Goal: Transaction & Acquisition: Download file/media

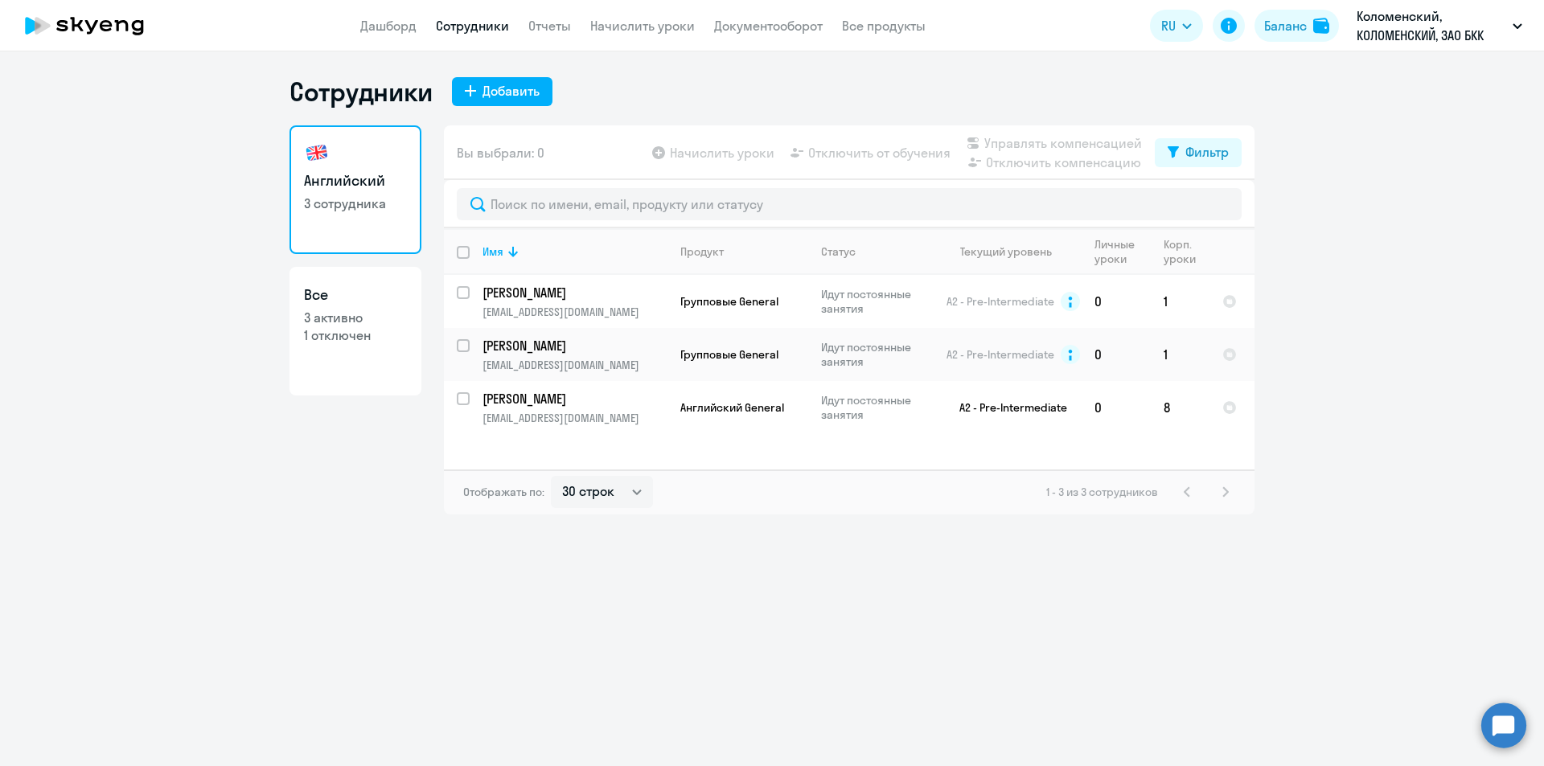
select select "30"
click at [850, 296] on p "Идут постоянные занятия" at bounding box center [876, 301] width 110 height 29
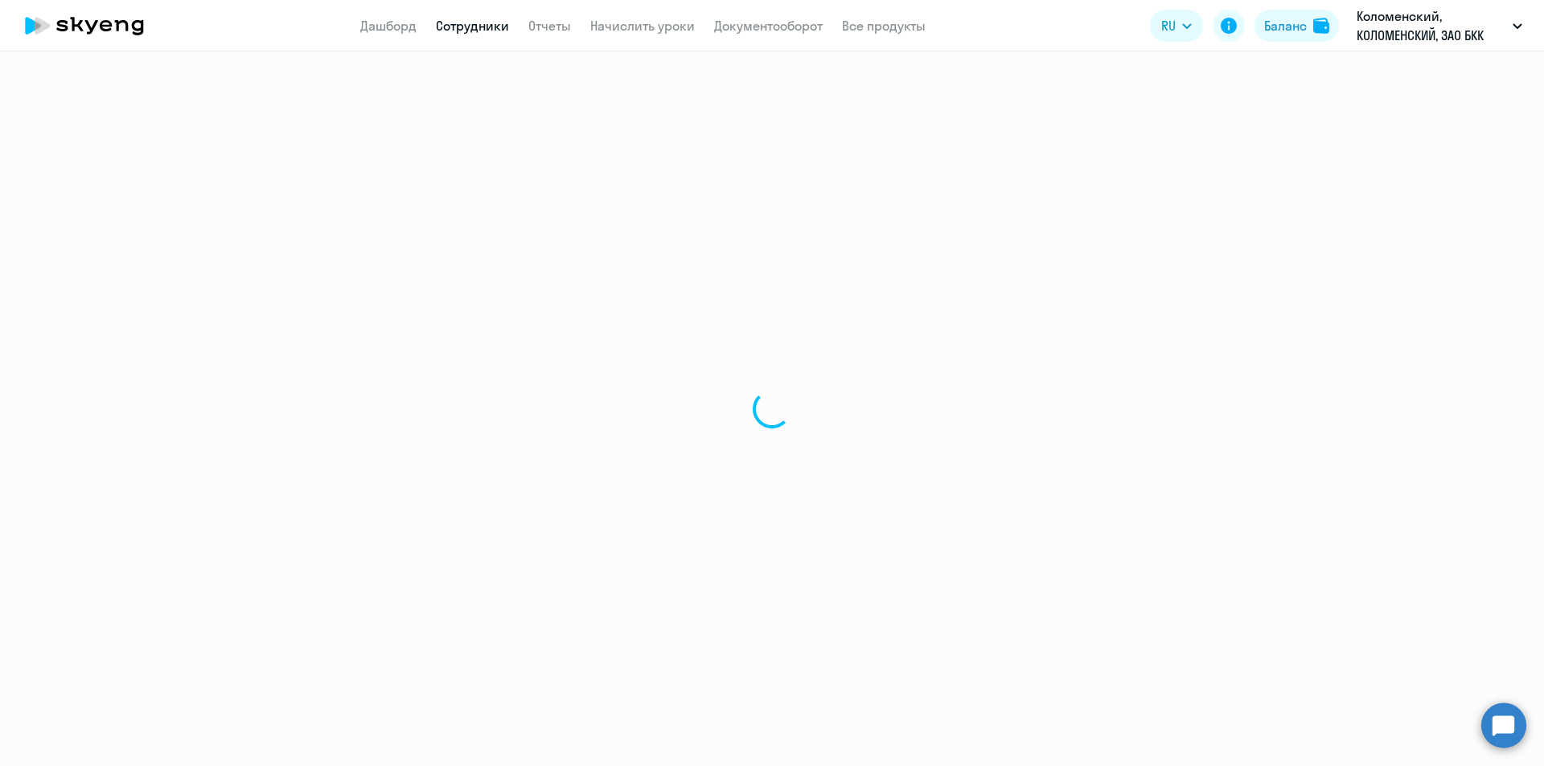
select select "english"
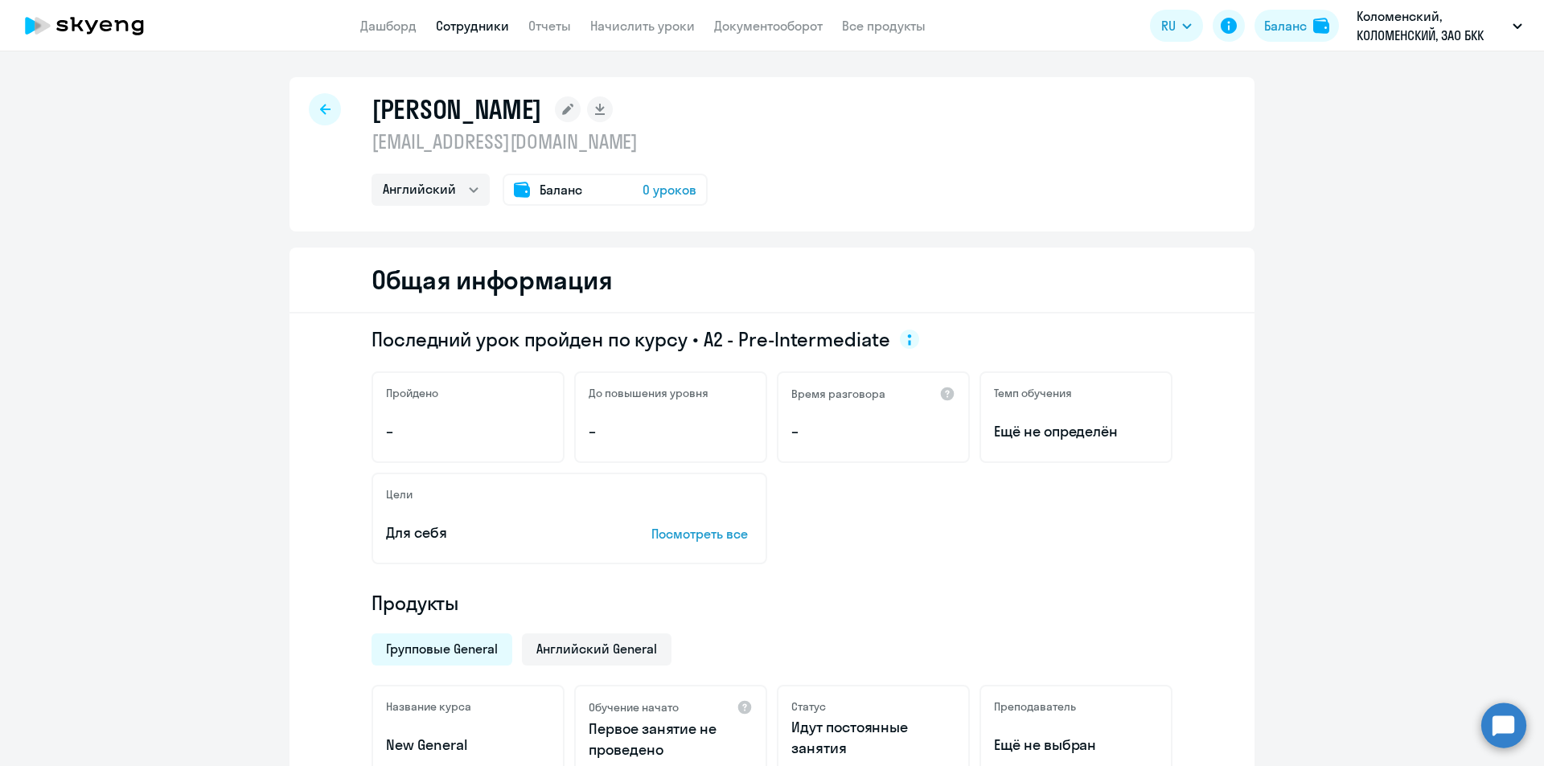
click at [658, 193] on span "0 уроков" at bounding box center [670, 189] width 54 height 19
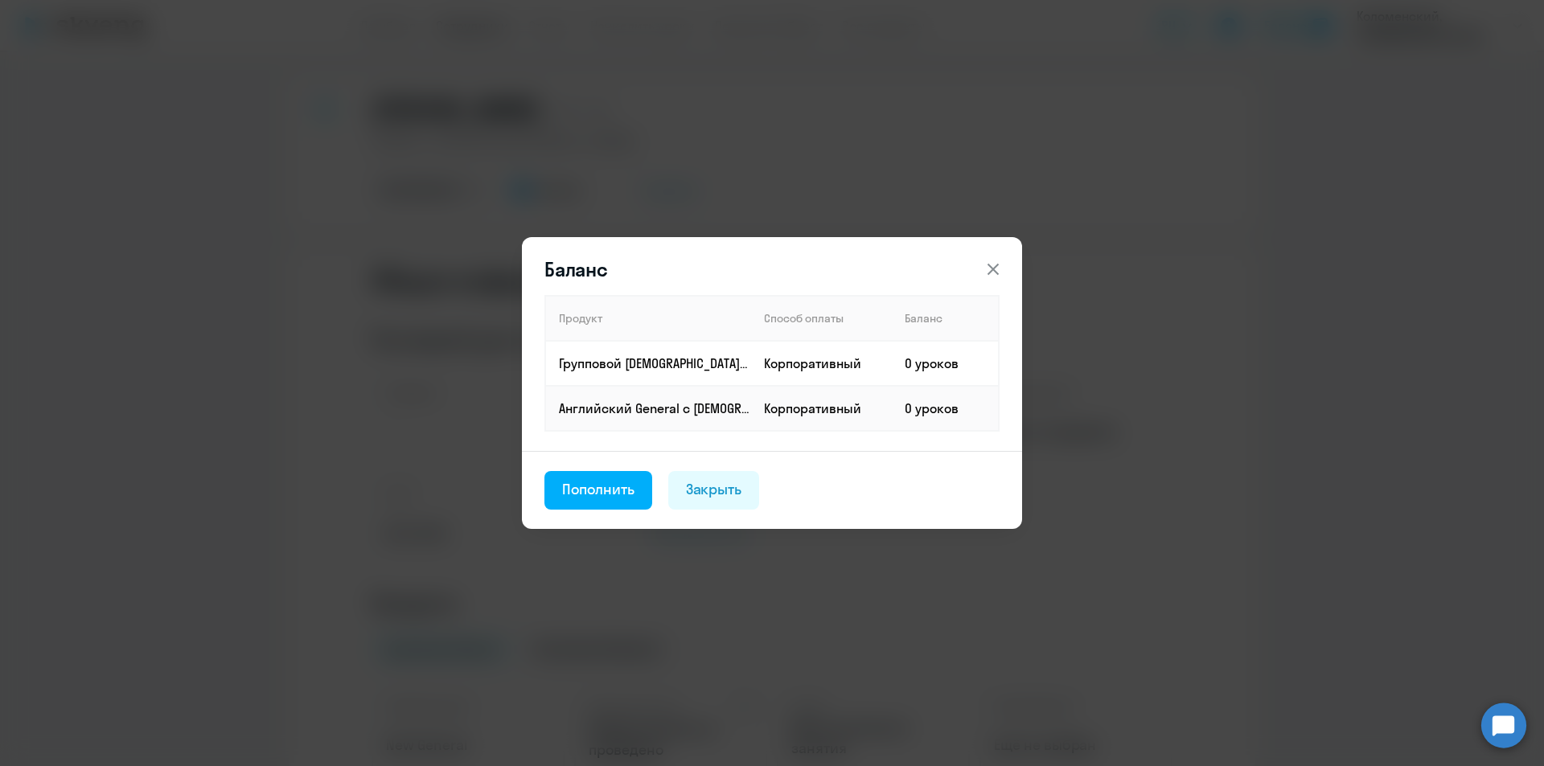
click at [992, 258] on button at bounding box center [993, 269] width 32 height 32
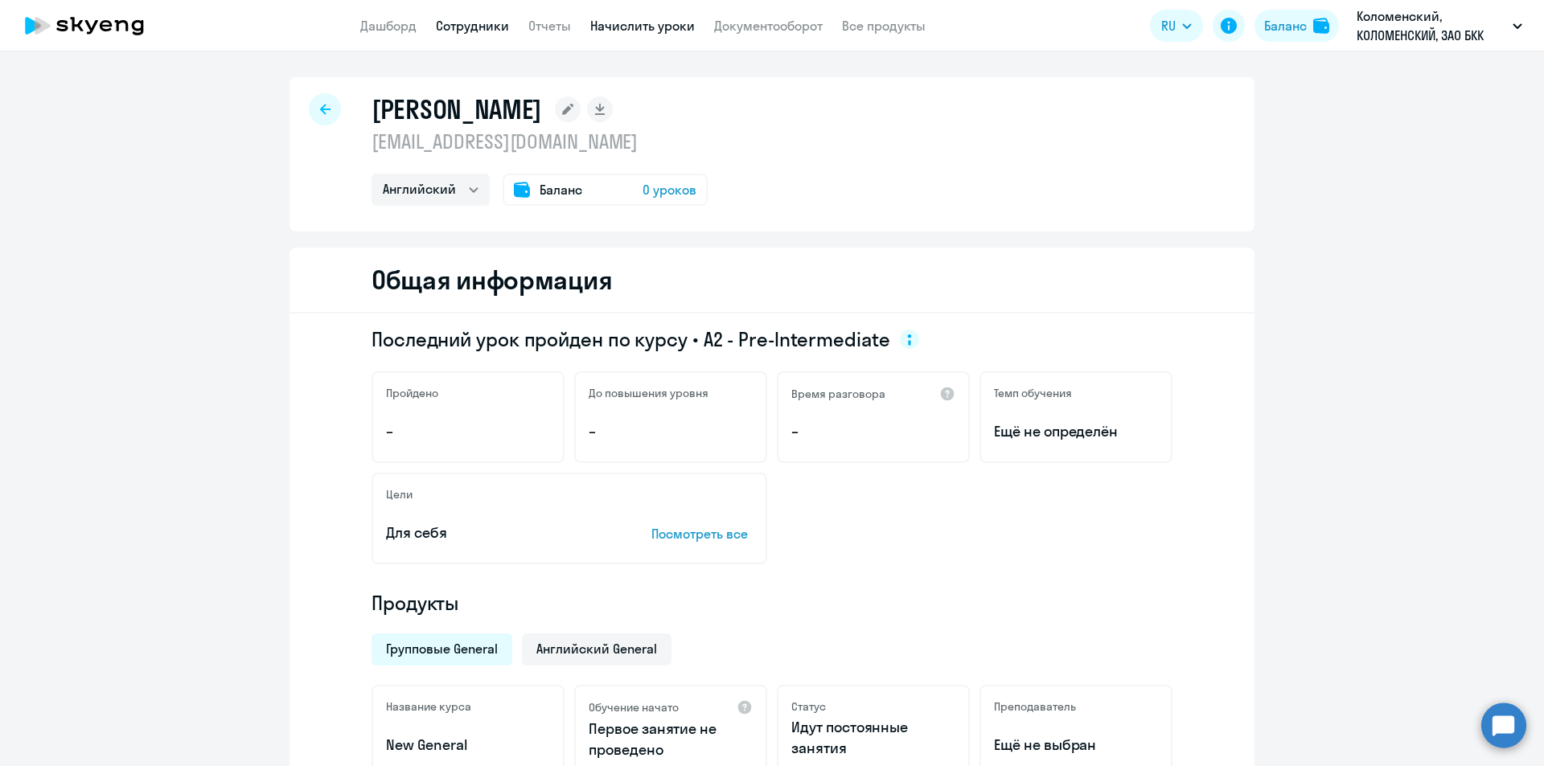
click at [637, 22] on link "Начислить уроки" at bounding box center [642, 26] width 105 height 16
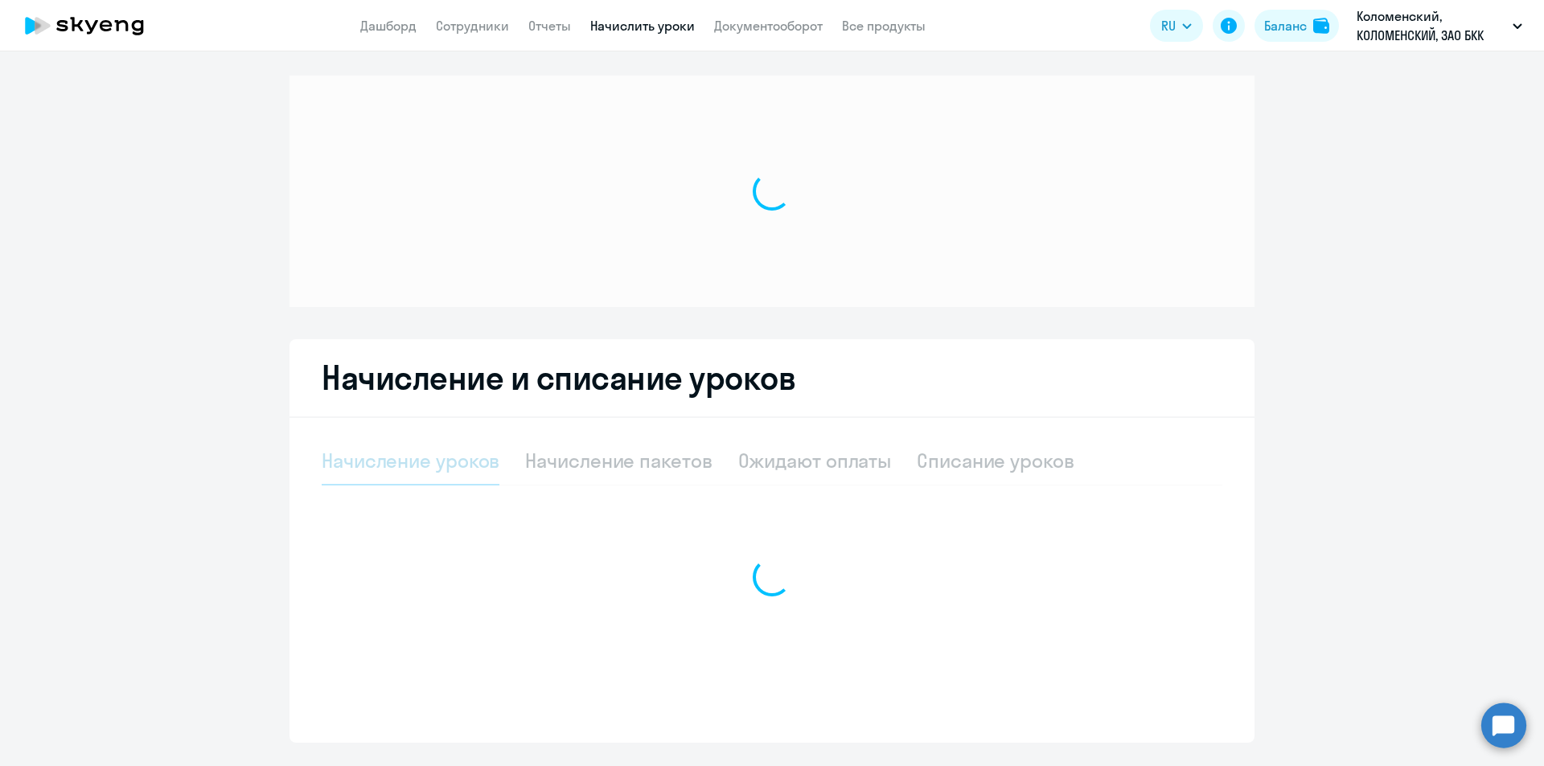
select select "10"
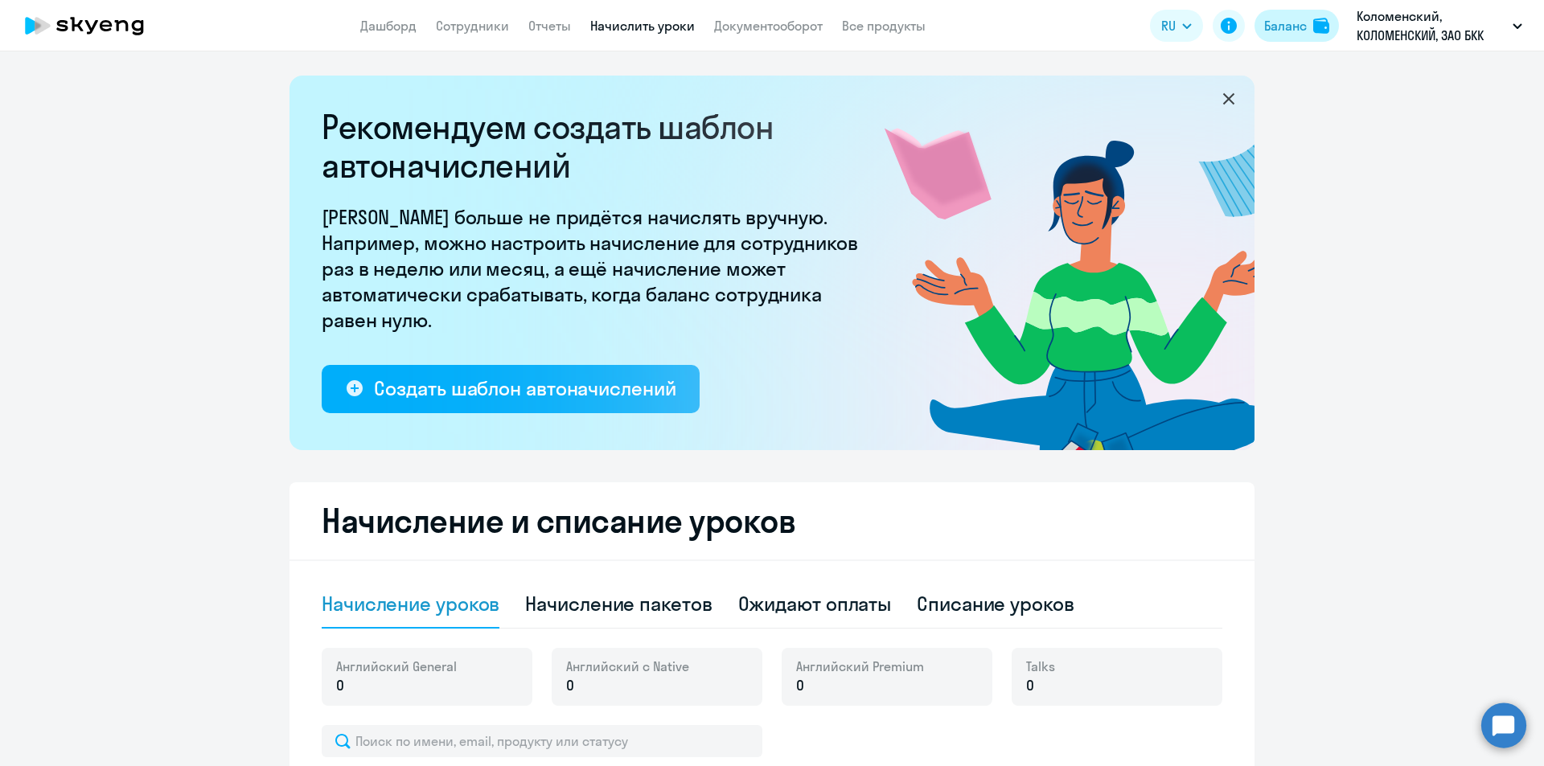
click at [1287, 30] on div "Баланс" at bounding box center [1285, 25] width 43 height 19
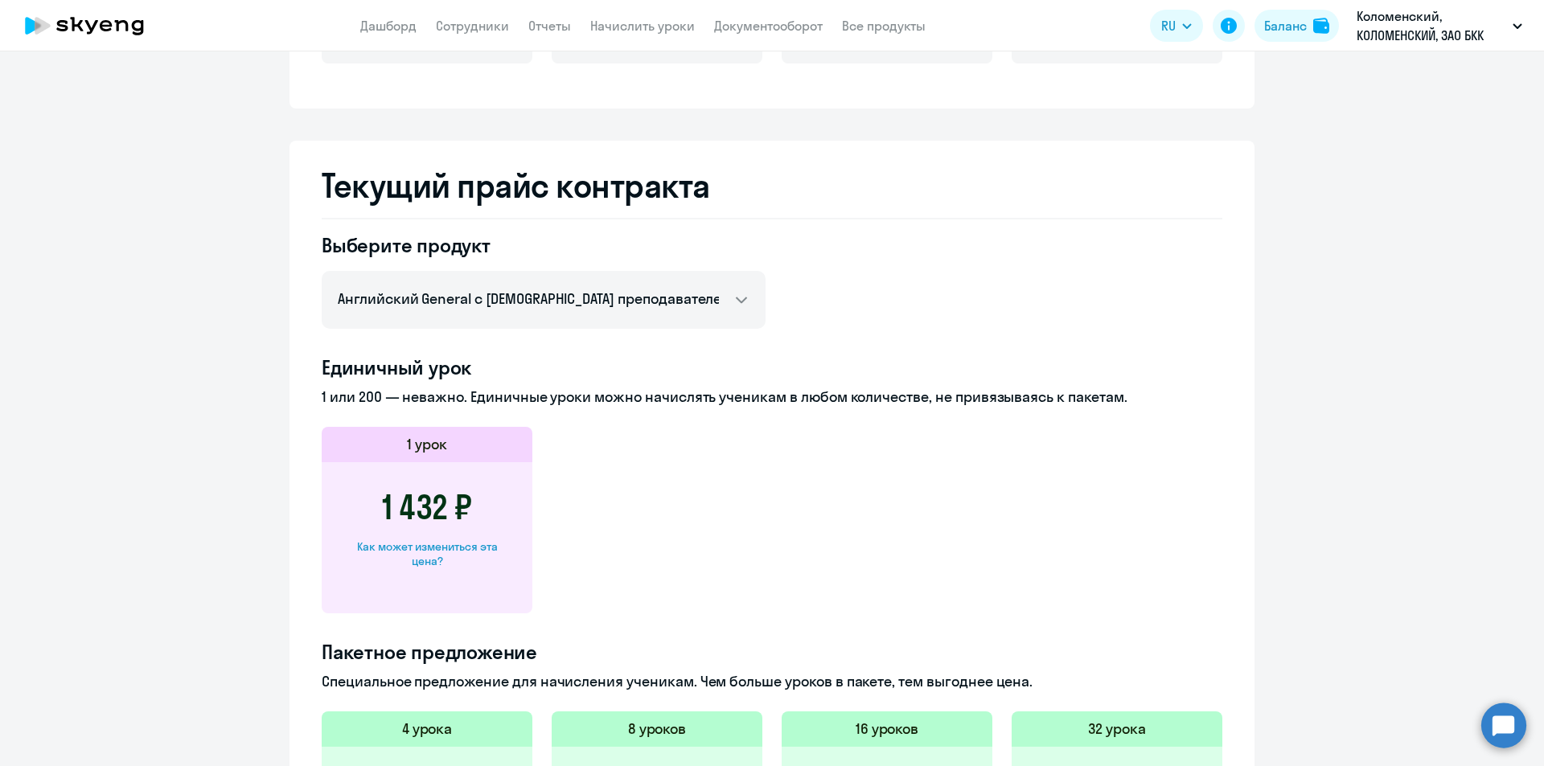
scroll to position [563, 0]
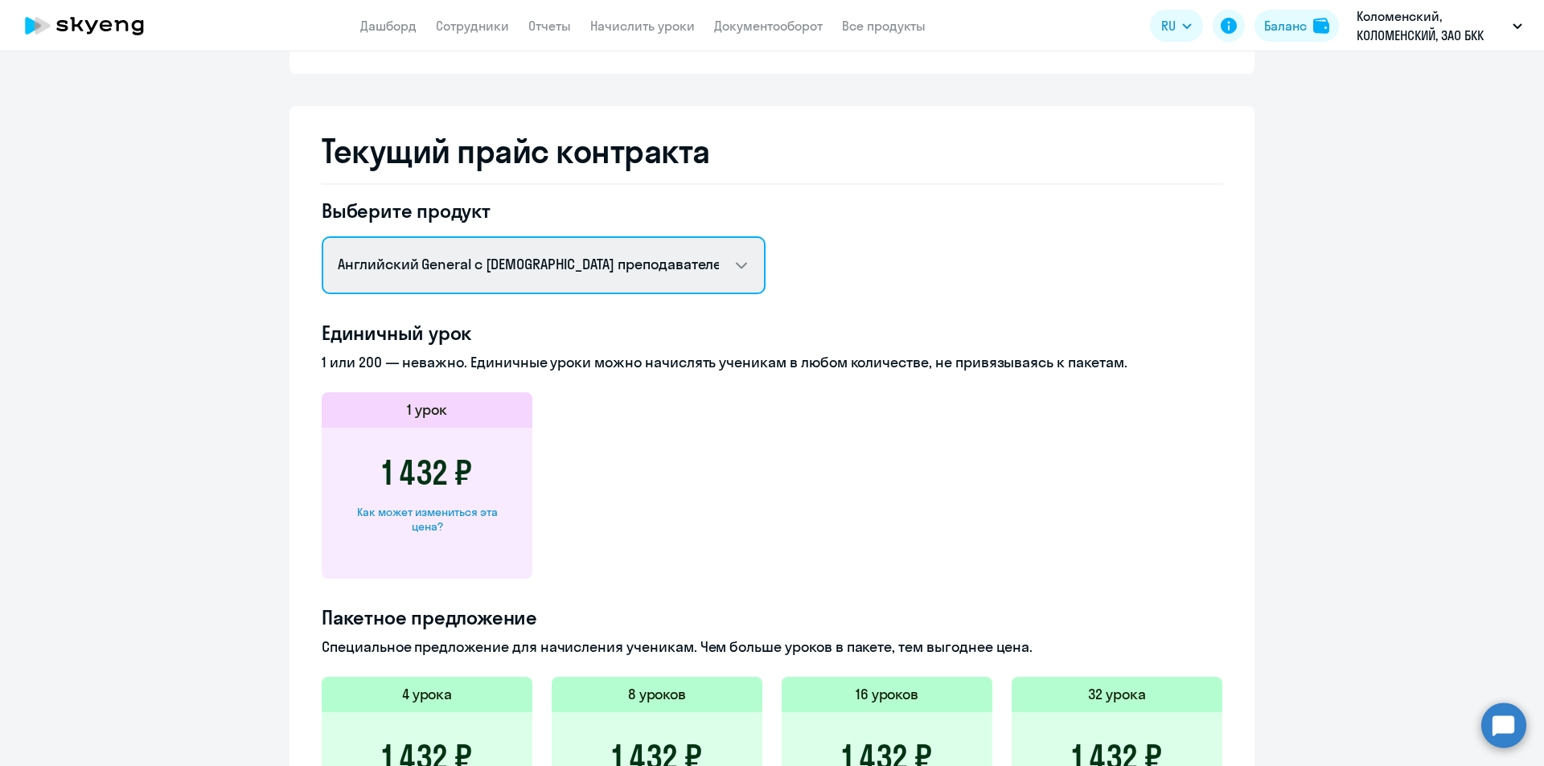
click at [536, 263] on select "Английский General с [DEMOGRAPHIC_DATA] преподавателем Английский General с [DE…" at bounding box center [544, 265] width 444 height 58
click at [322, 236] on select "Английский General с [DEMOGRAPHIC_DATA] преподавателем Английский General с [DE…" at bounding box center [544, 265] width 444 height 58
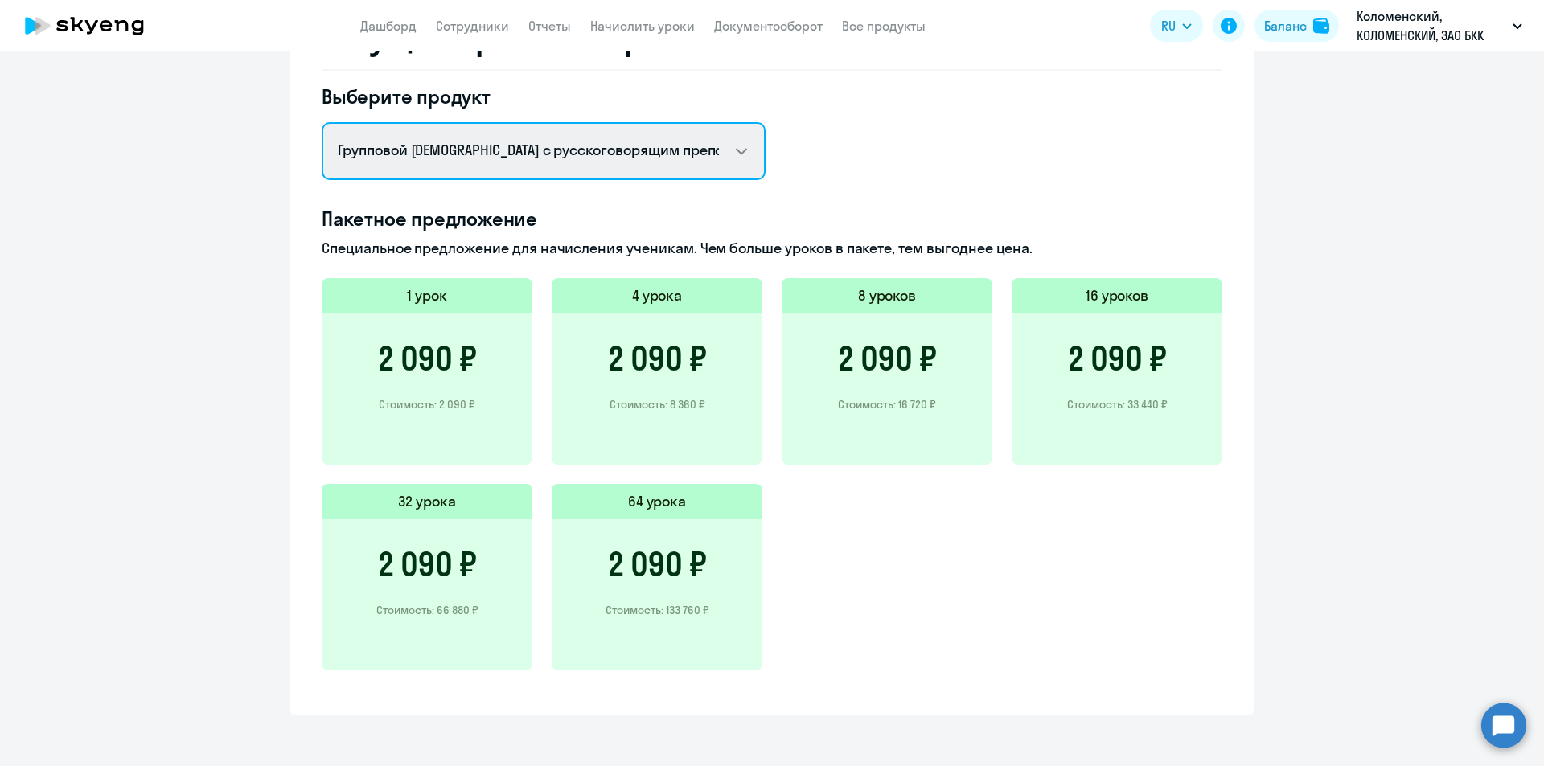
scroll to position [681, 0]
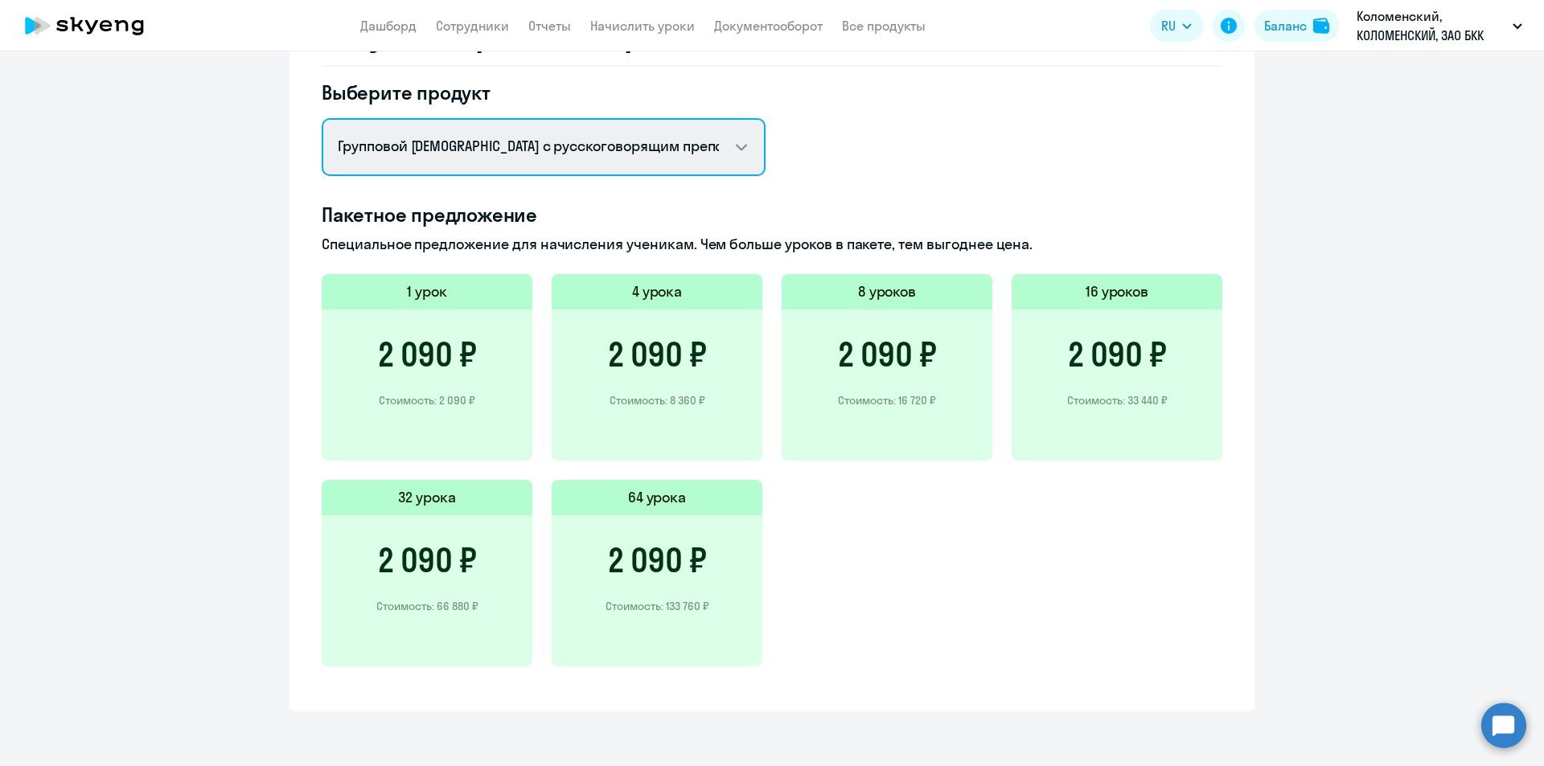
click at [655, 156] on select "Английский General с [DEMOGRAPHIC_DATA] преподавателем Английский General с [DE…" at bounding box center [544, 147] width 444 height 58
click at [322, 118] on select "Английский General с [DEMOGRAPHIC_DATA] преподавателем Английский General с [DE…" at bounding box center [544, 147] width 444 height 58
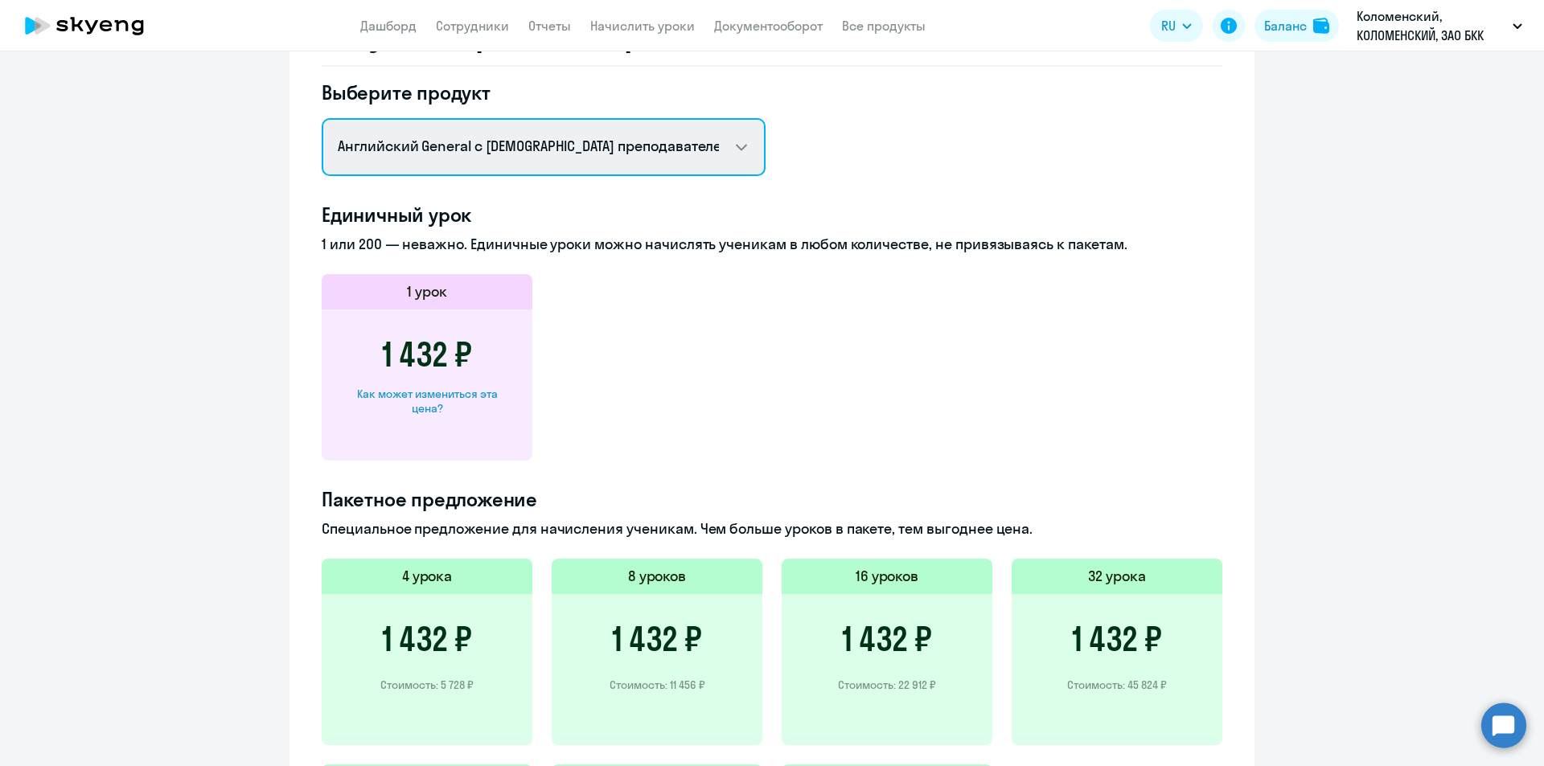
click at [685, 154] on select "Английский General с [DEMOGRAPHIC_DATA] преподавателем Английский General с [DE…" at bounding box center [544, 147] width 444 height 58
select select "english_group_not_native_speaker"
click at [322, 118] on select "Английский General с [DEMOGRAPHIC_DATA] преподавателем Английский General с [DE…" at bounding box center [544, 147] width 444 height 58
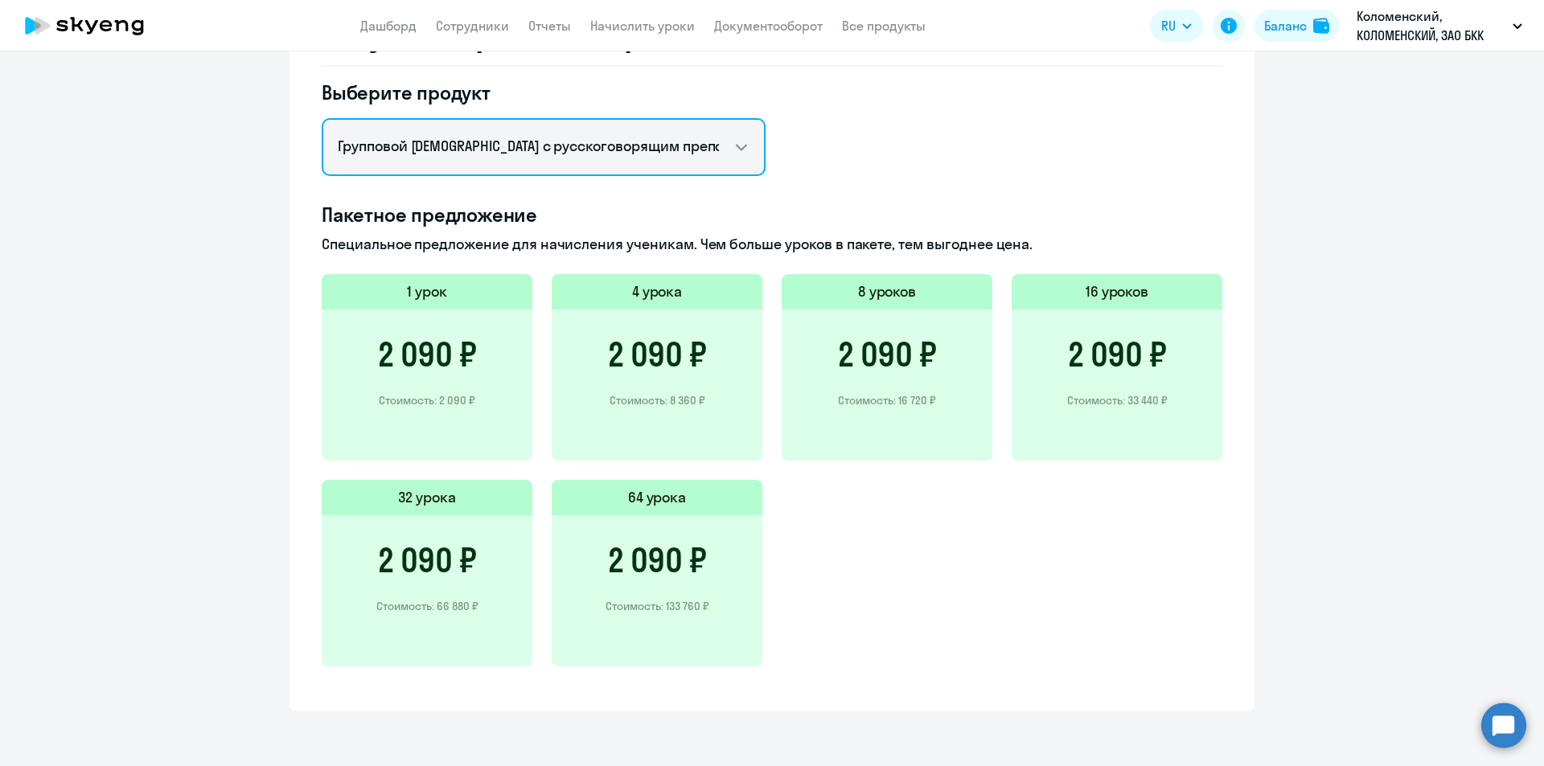
scroll to position [38, 0]
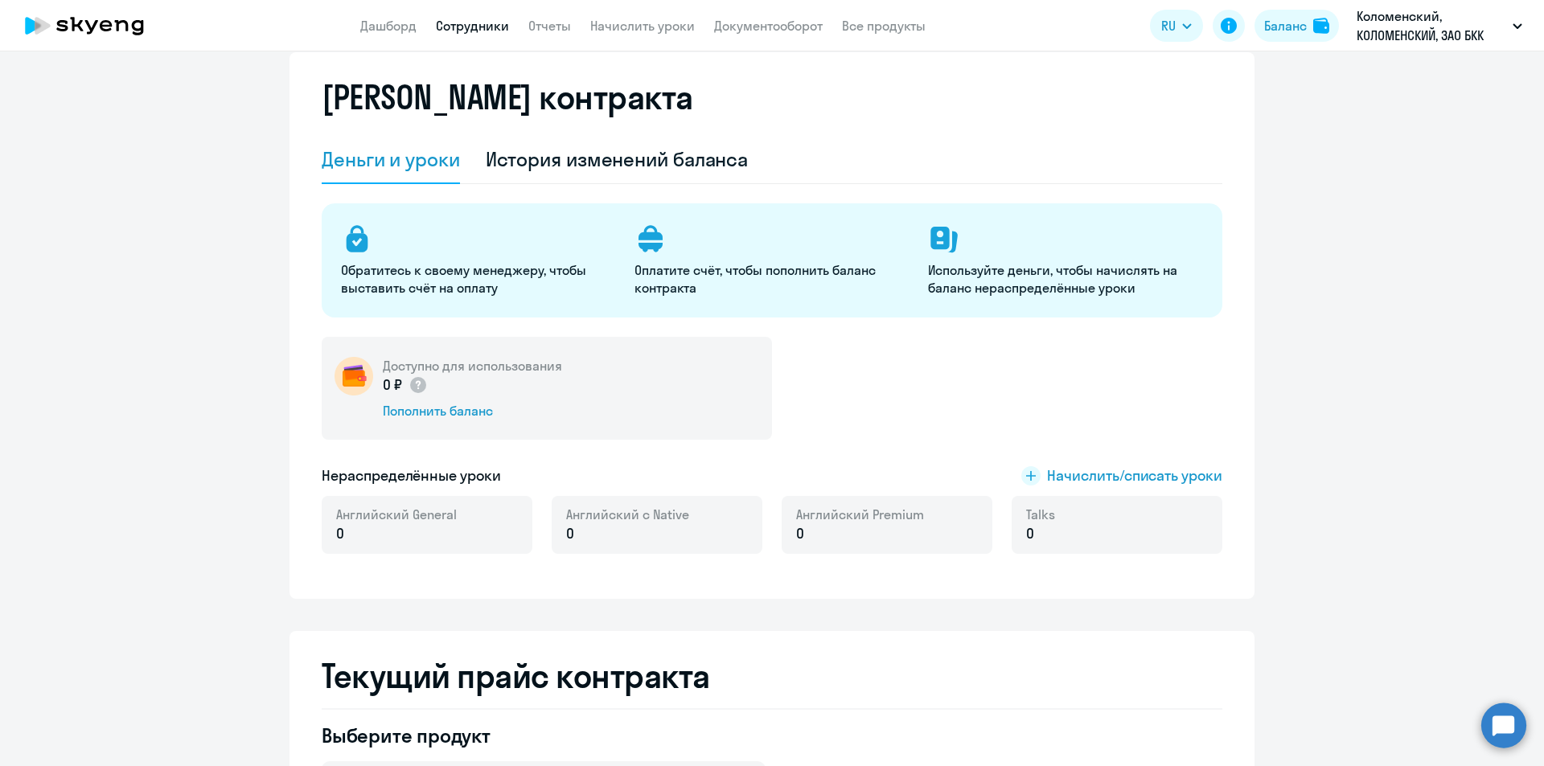
click at [450, 27] on link "Сотрудники" at bounding box center [472, 26] width 73 height 16
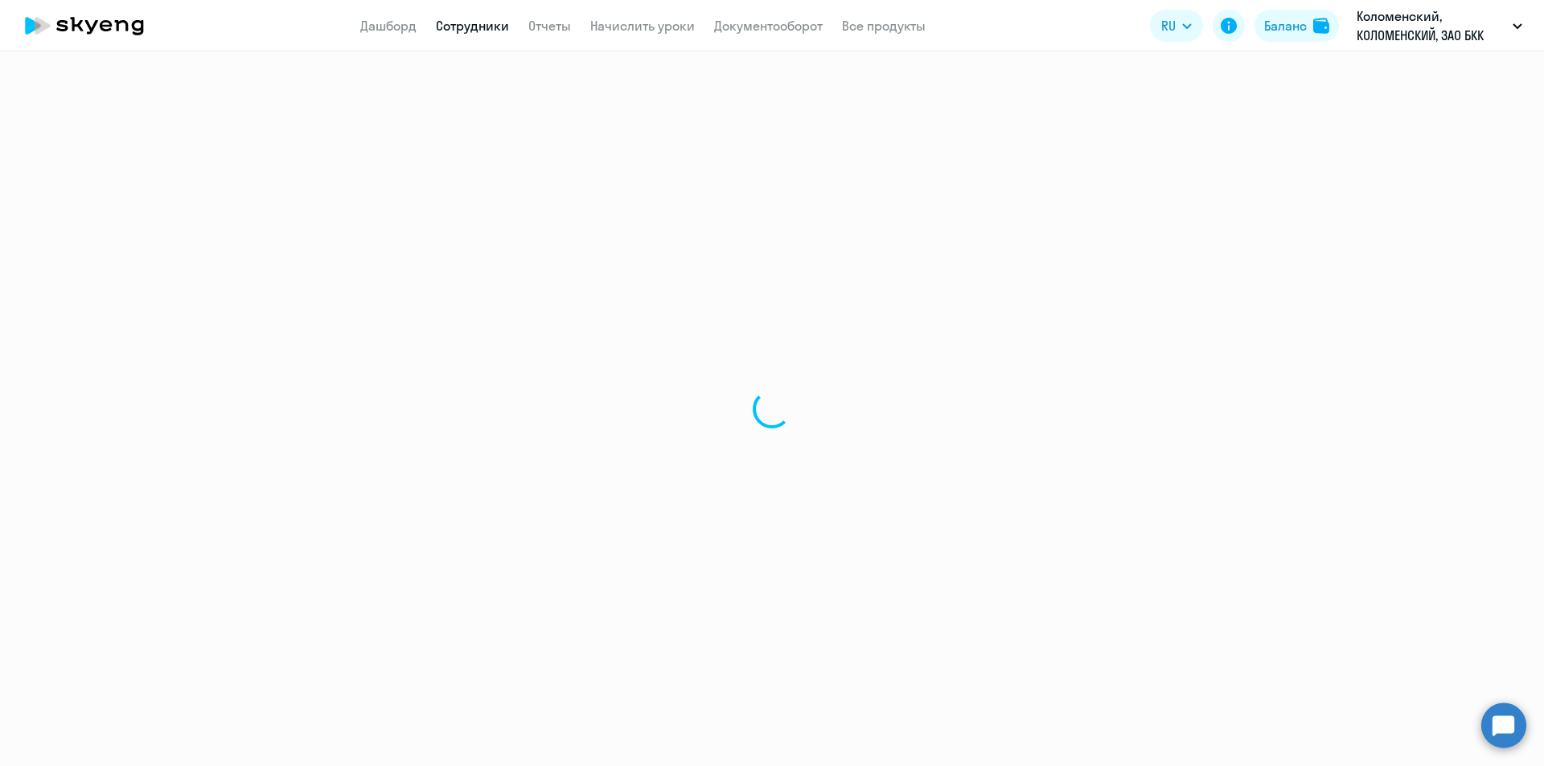
select select "30"
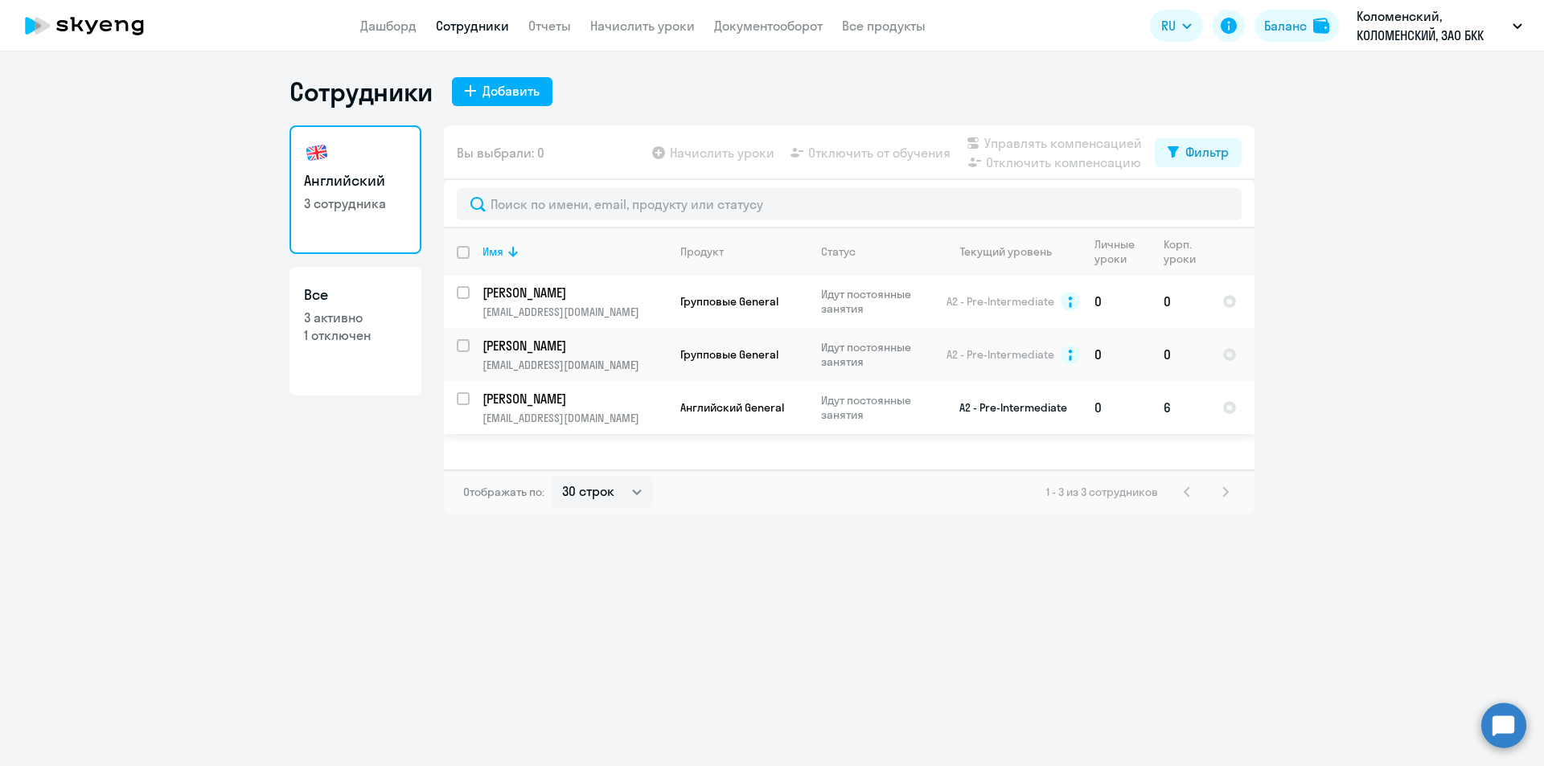
click at [882, 405] on p "Идут постоянные занятия" at bounding box center [876, 407] width 110 height 29
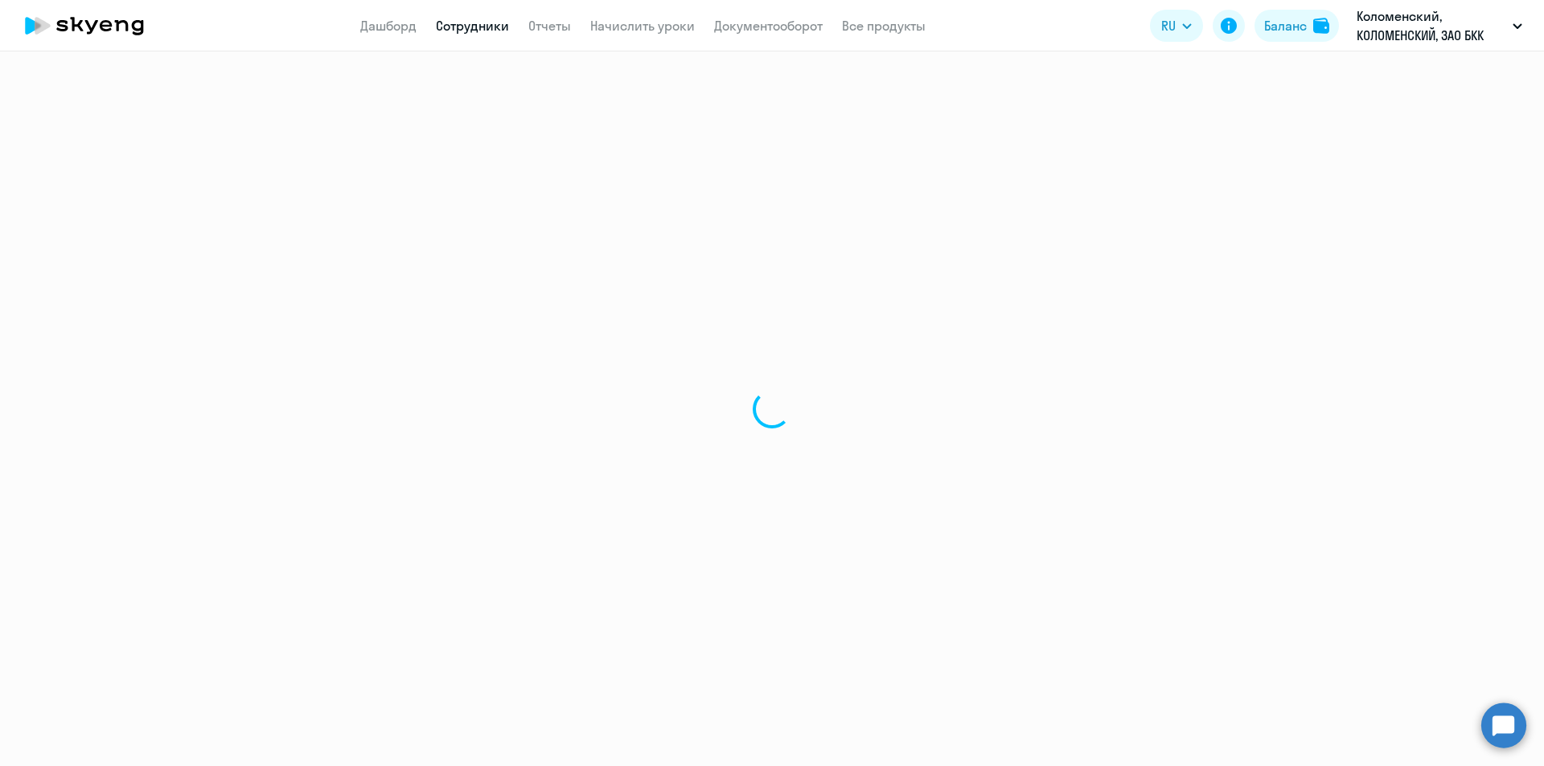
select select "english"
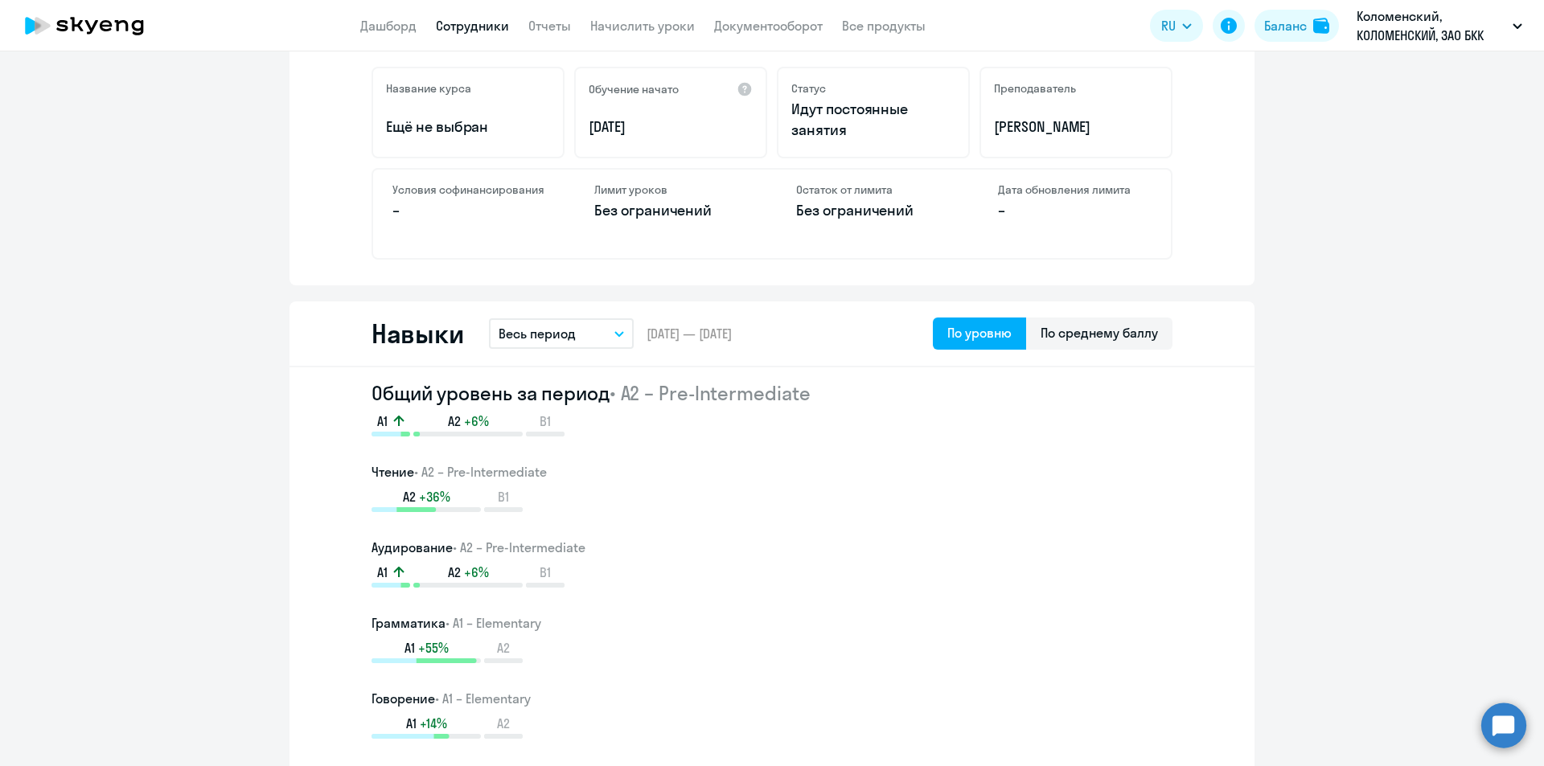
scroll to position [563, 0]
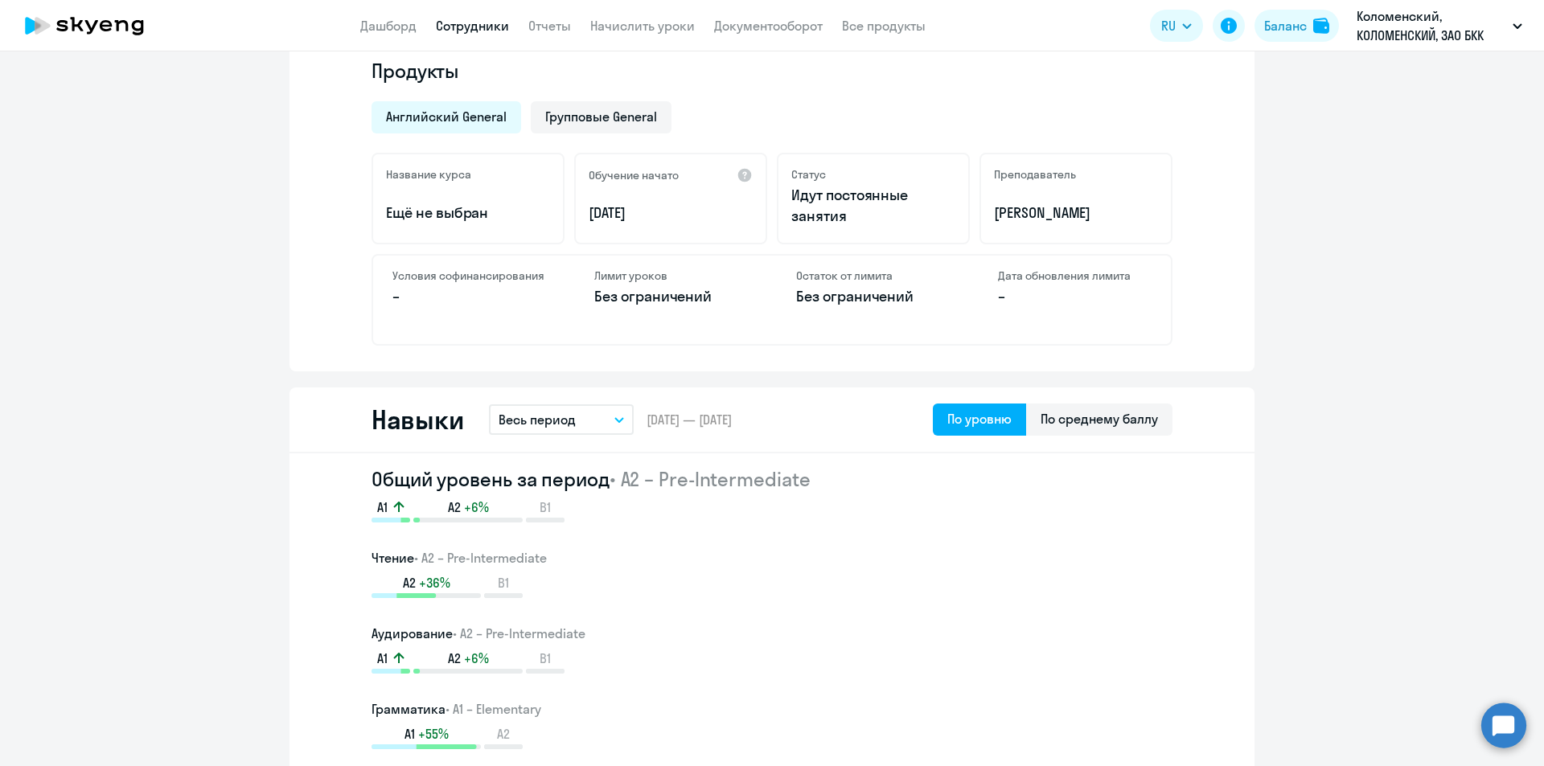
select select "30"
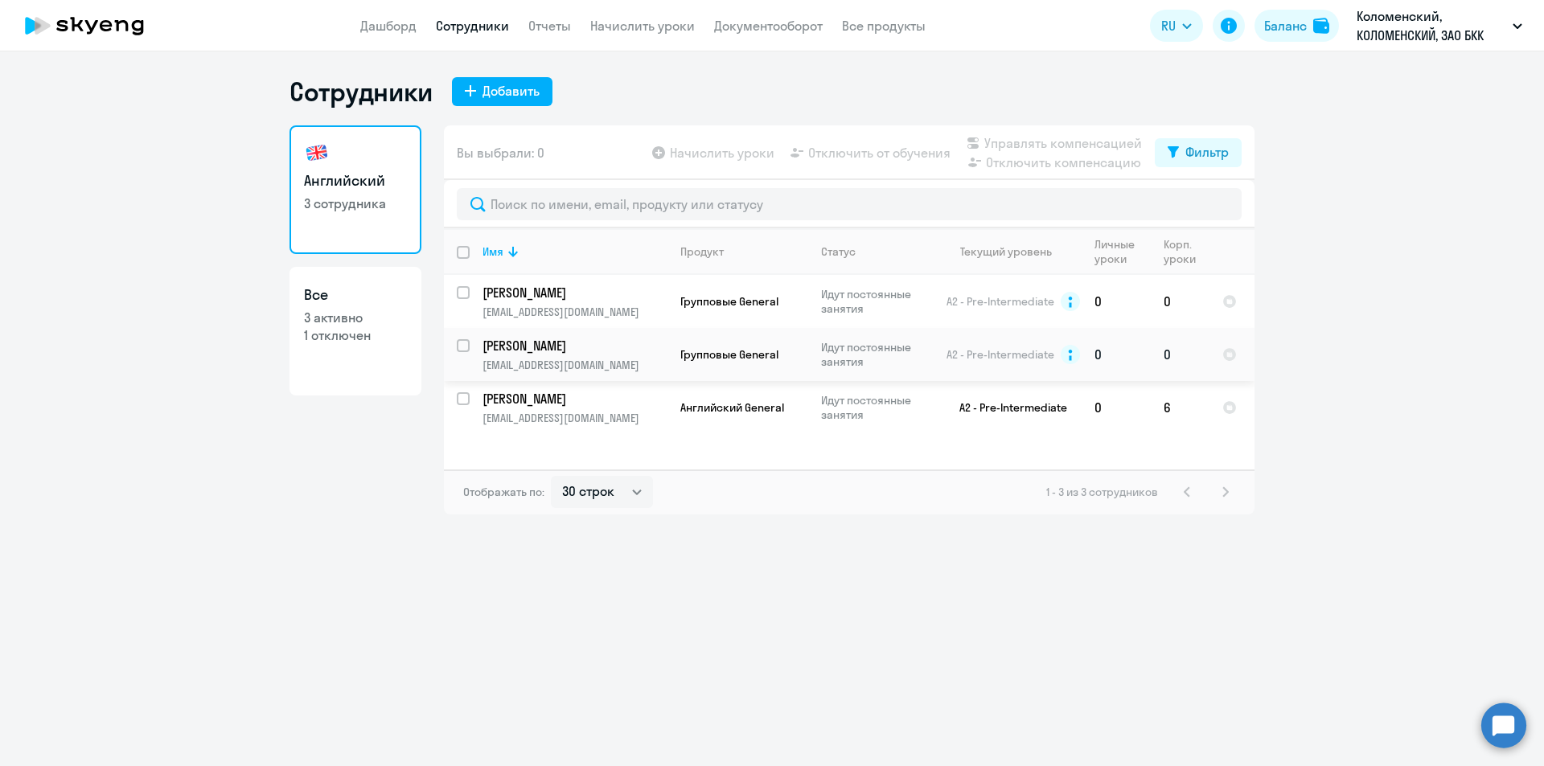
click at [768, 363] on td "Групповые General" at bounding box center [737, 354] width 141 height 53
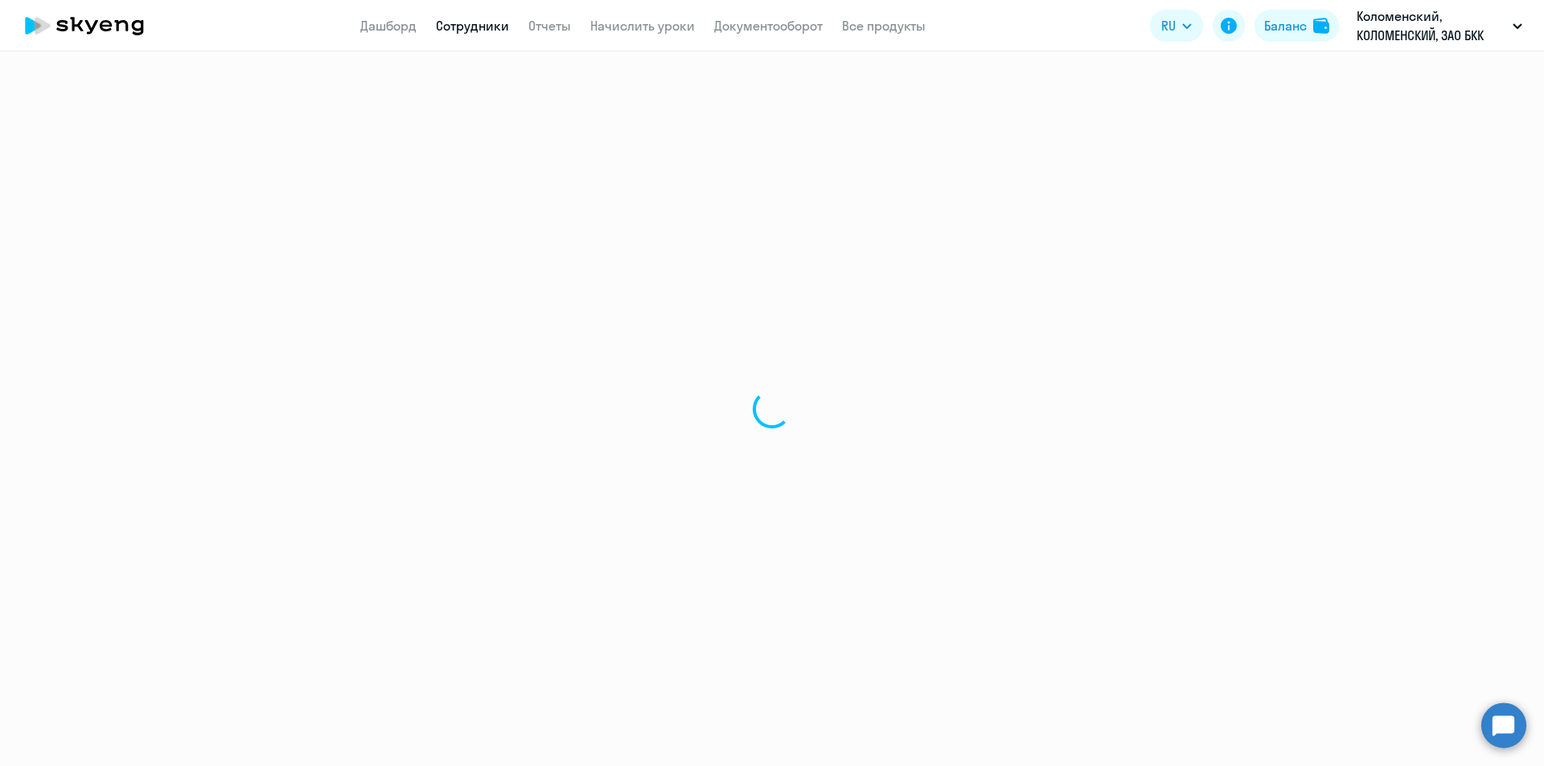
select select "english"
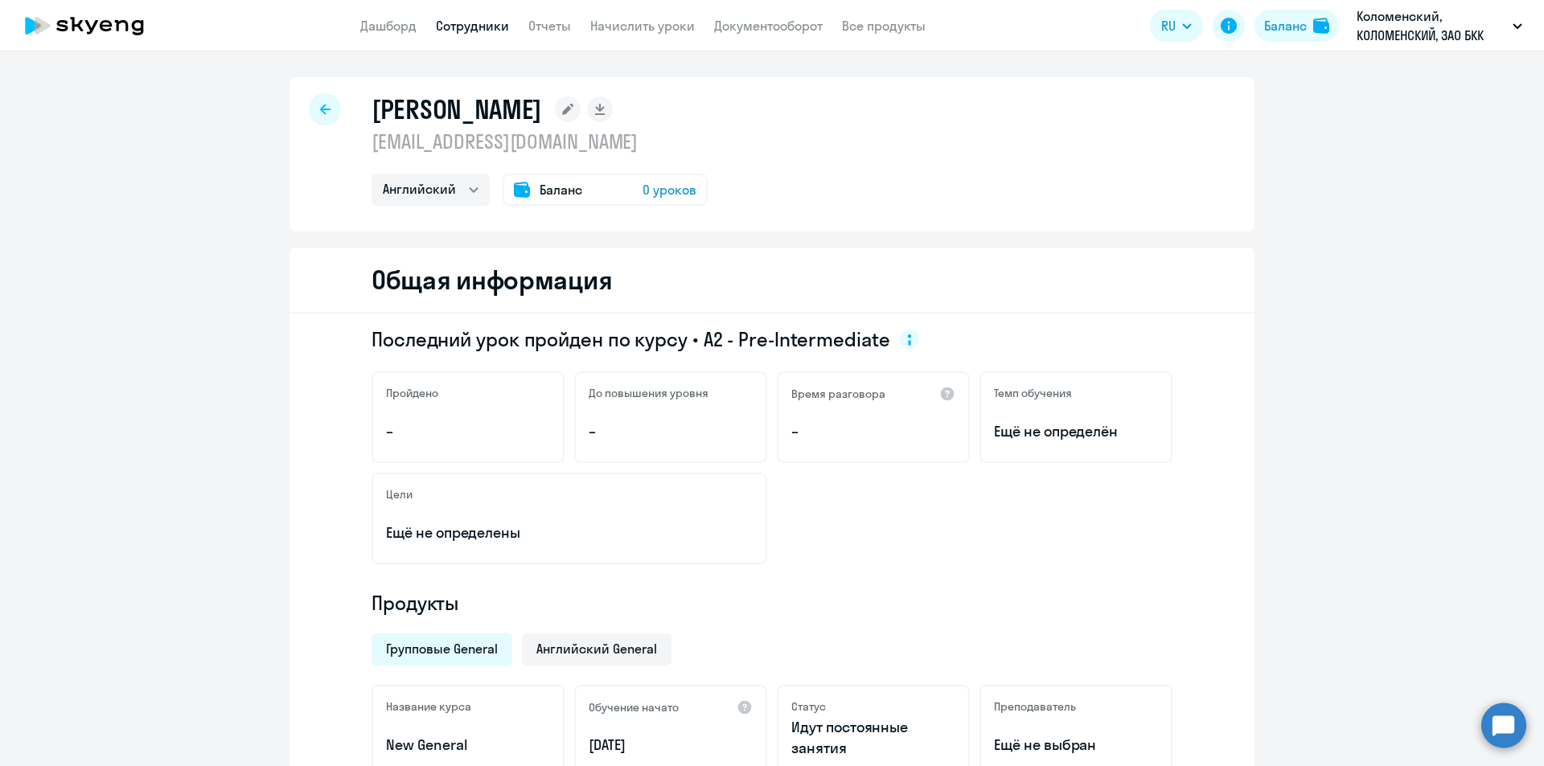
select select "30"
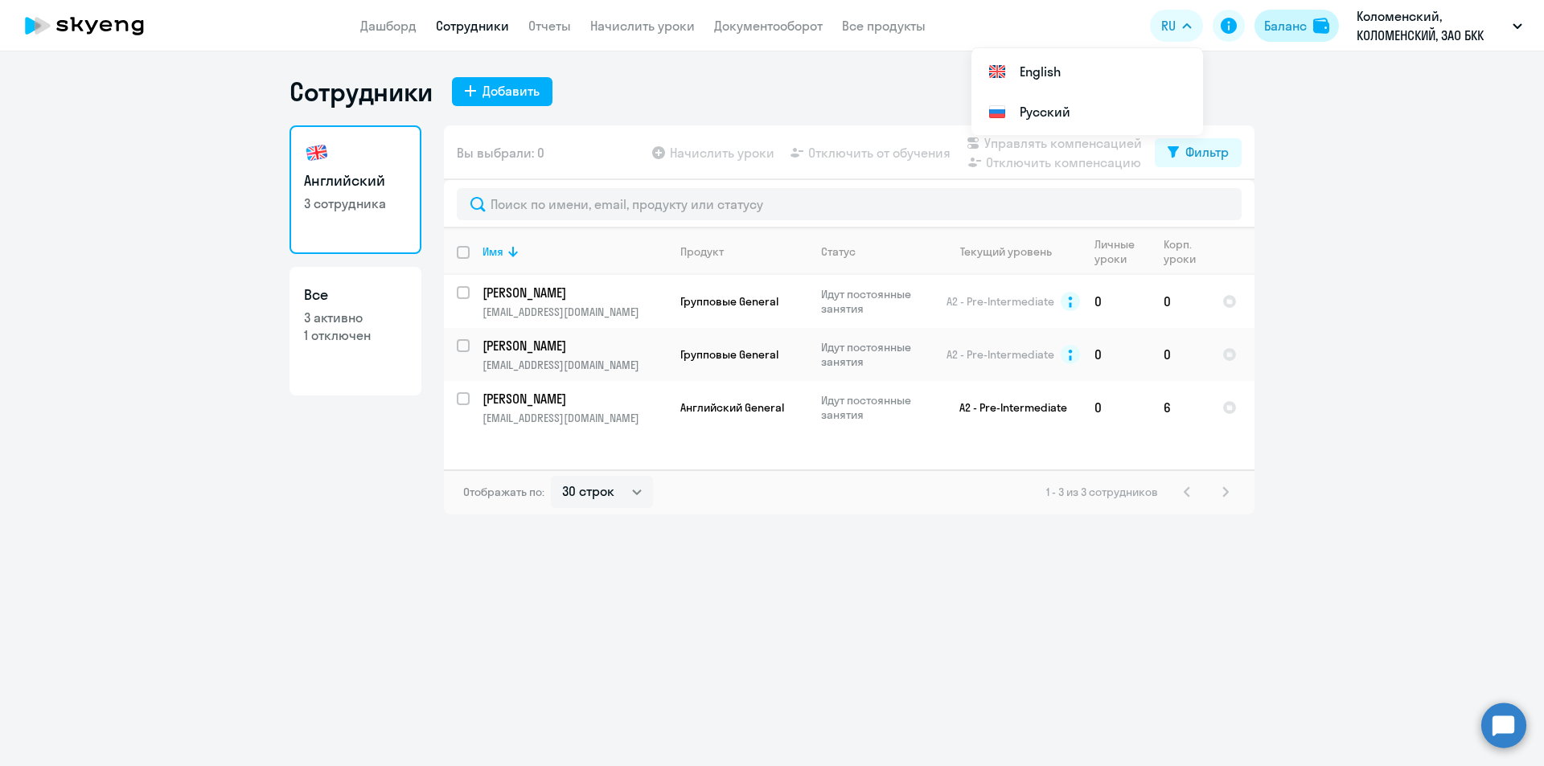
click at [1321, 31] on img at bounding box center [1321, 26] width 16 height 16
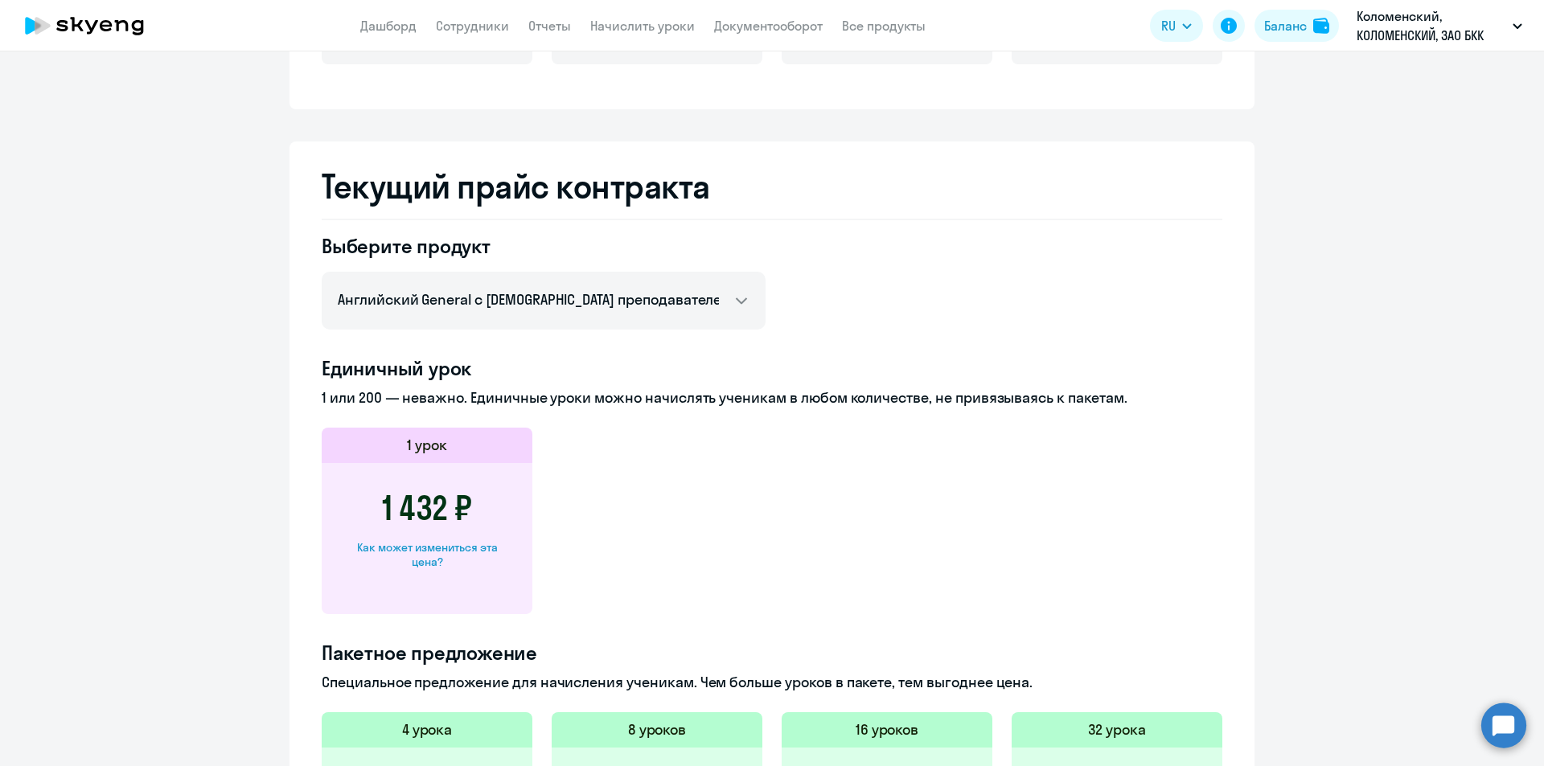
scroll to position [483, 0]
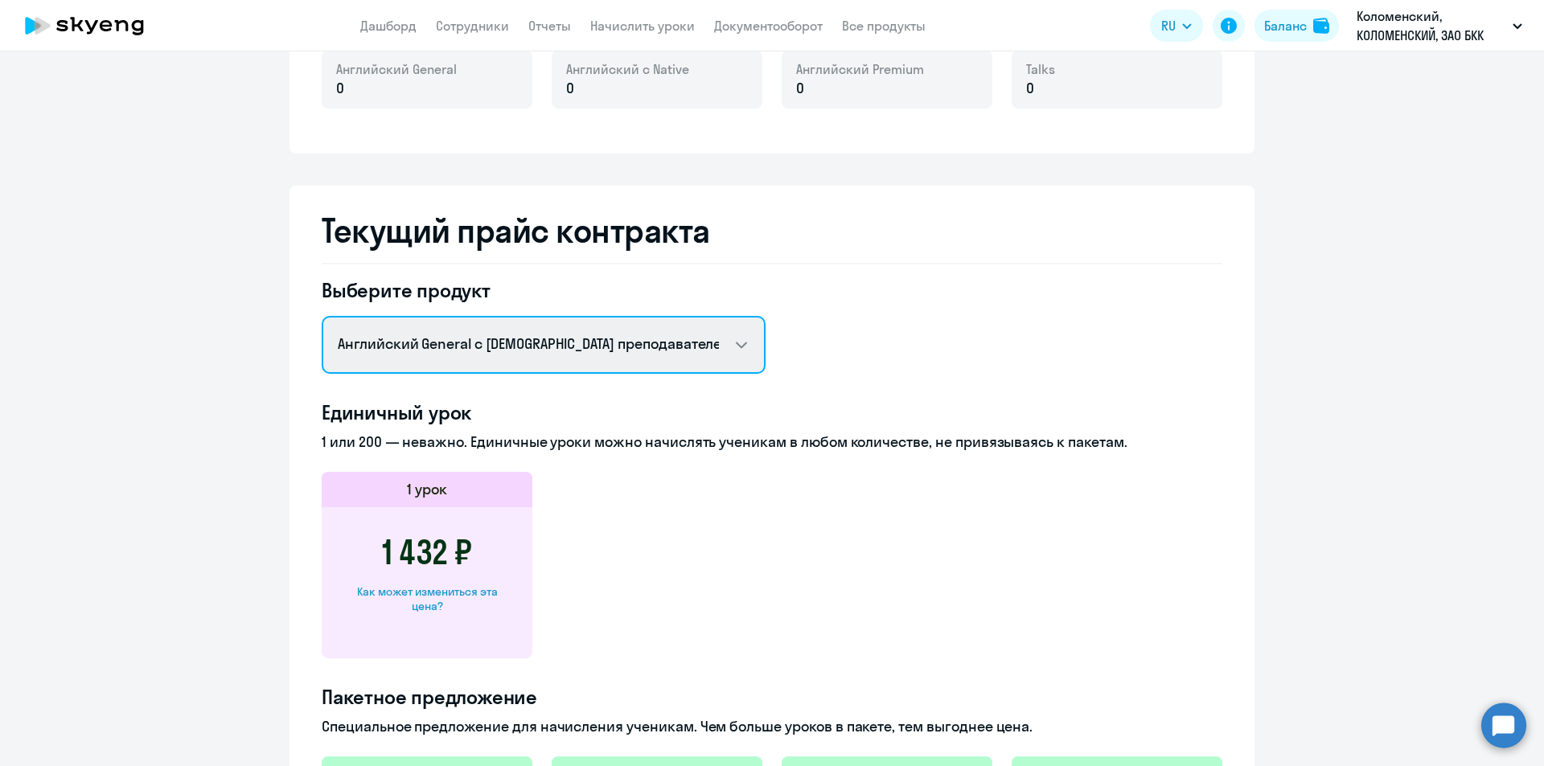
click at [605, 339] on select "Английский General с [DEMOGRAPHIC_DATA] преподавателем Английский General с [DE…" at bounding box center [544, 345] width 444 height 58
click at [322, 316] on select "Английский General с [DEMOGRAPHIC_DATA] преподавателем Английский General с [DE…" at bounding box center [544, 345] width 444 height 58
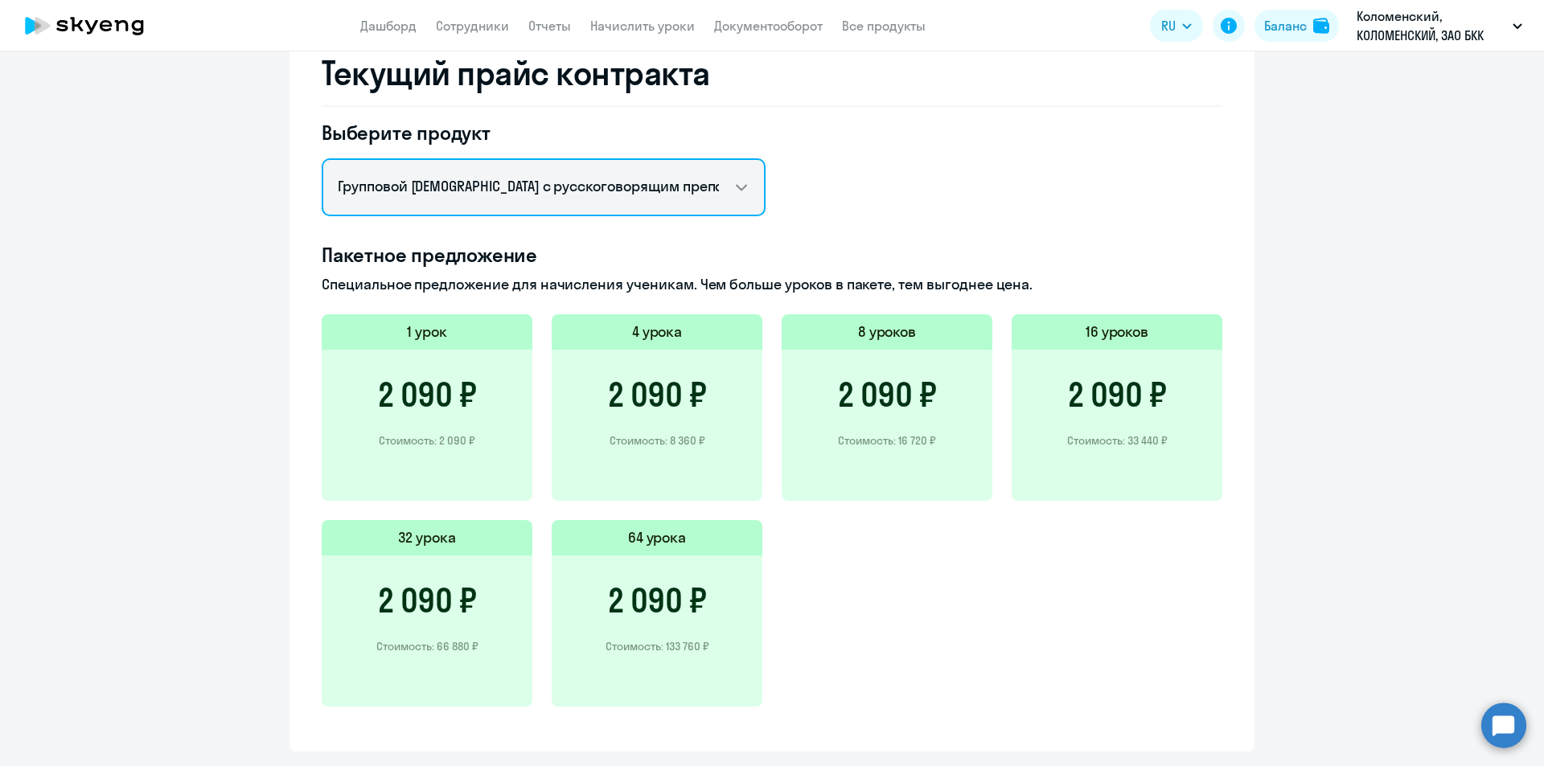
scroll to position [644, 0]
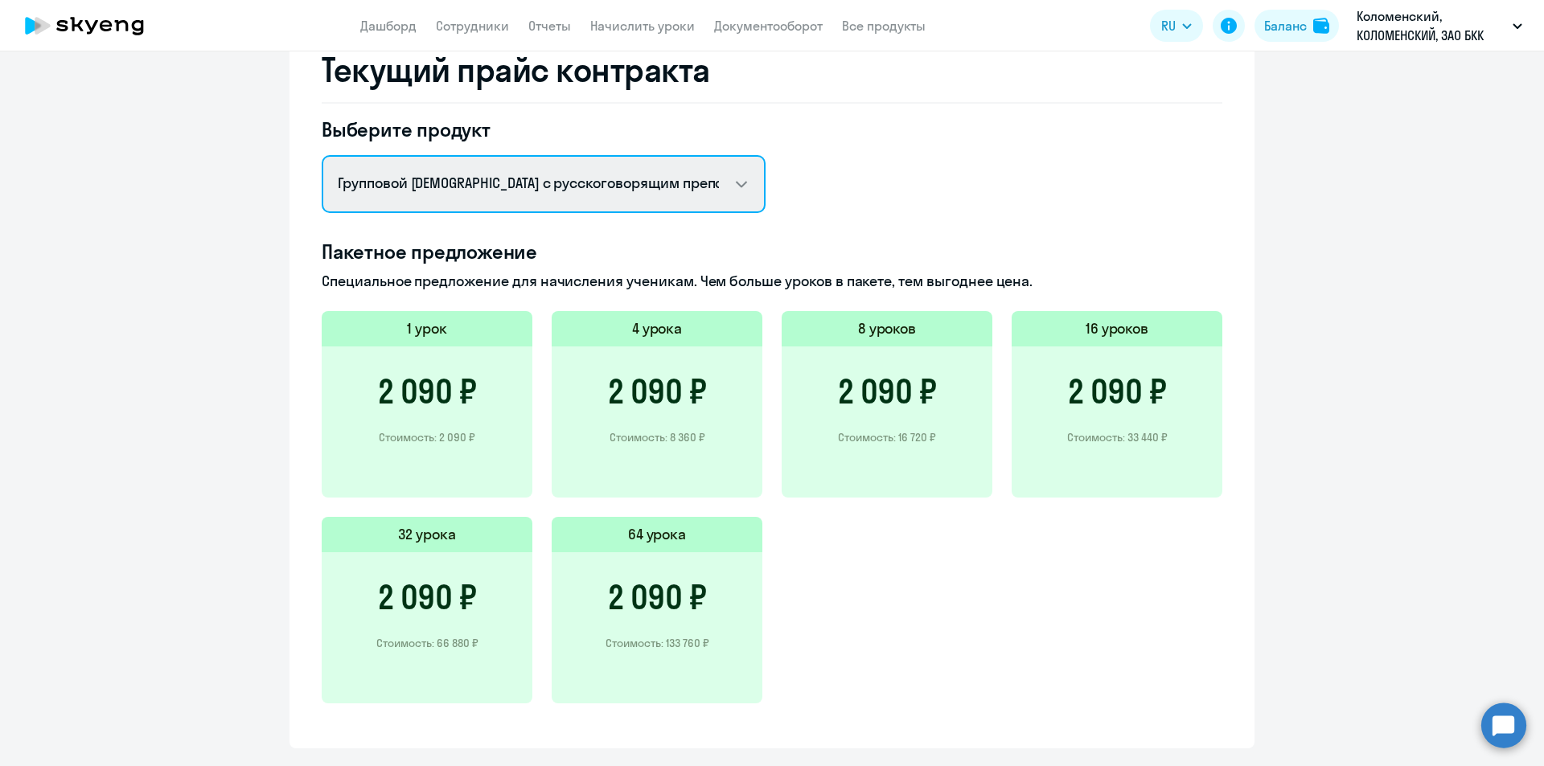
click at [666, 177] on select "Английский General с [DEMOGRAPHIC_DATA] преподавателем Английский General с [DE…" at bounding box center [544, 184] width 444 height 58
click at [322, 155] on select "Английский General с [DEMOGRAPHIC_DATA] преподавателем Английский General с [DE…" at bounding box center [544, 184] width 444 height 58
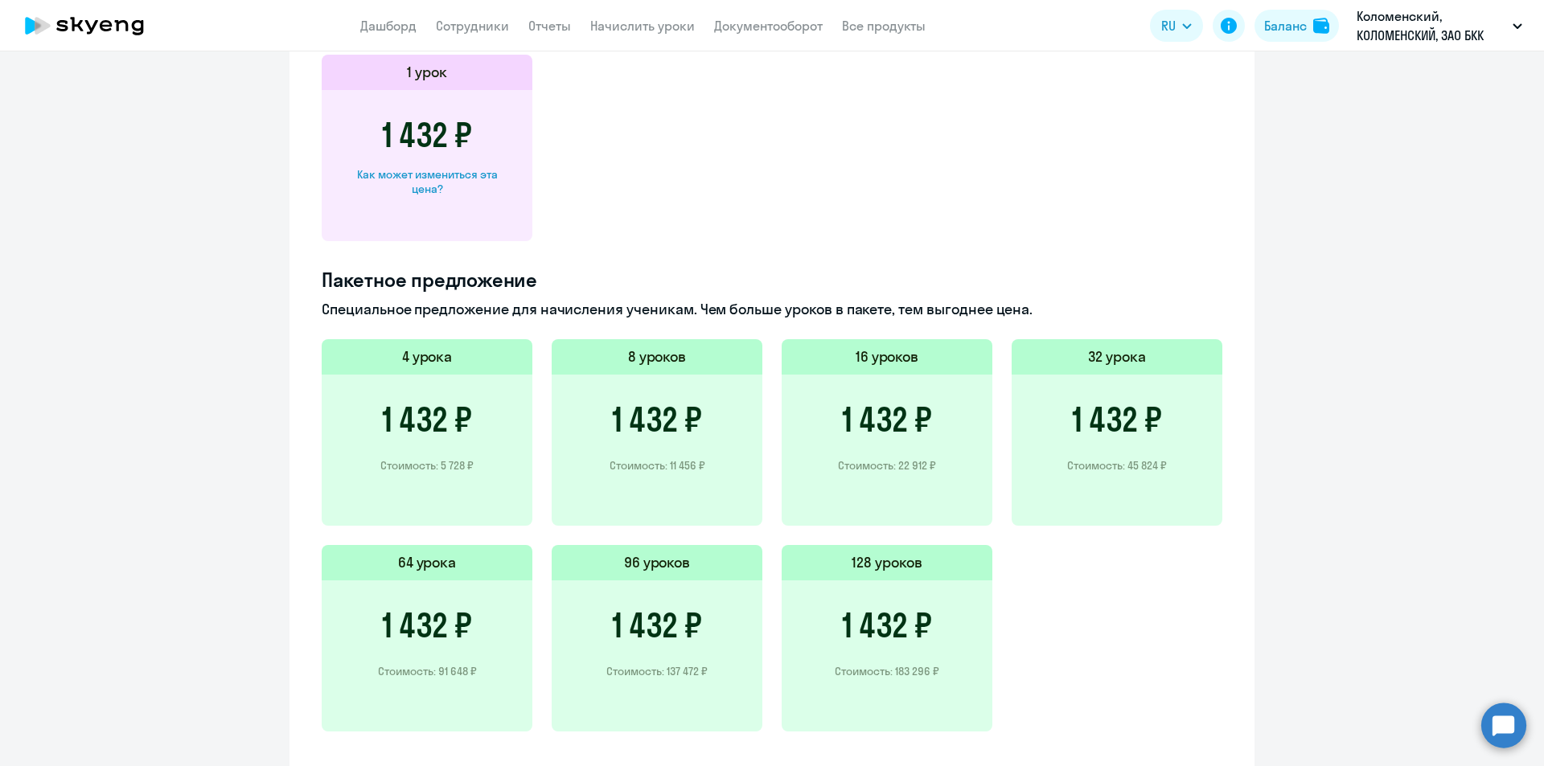
scroll to position [725, 0]
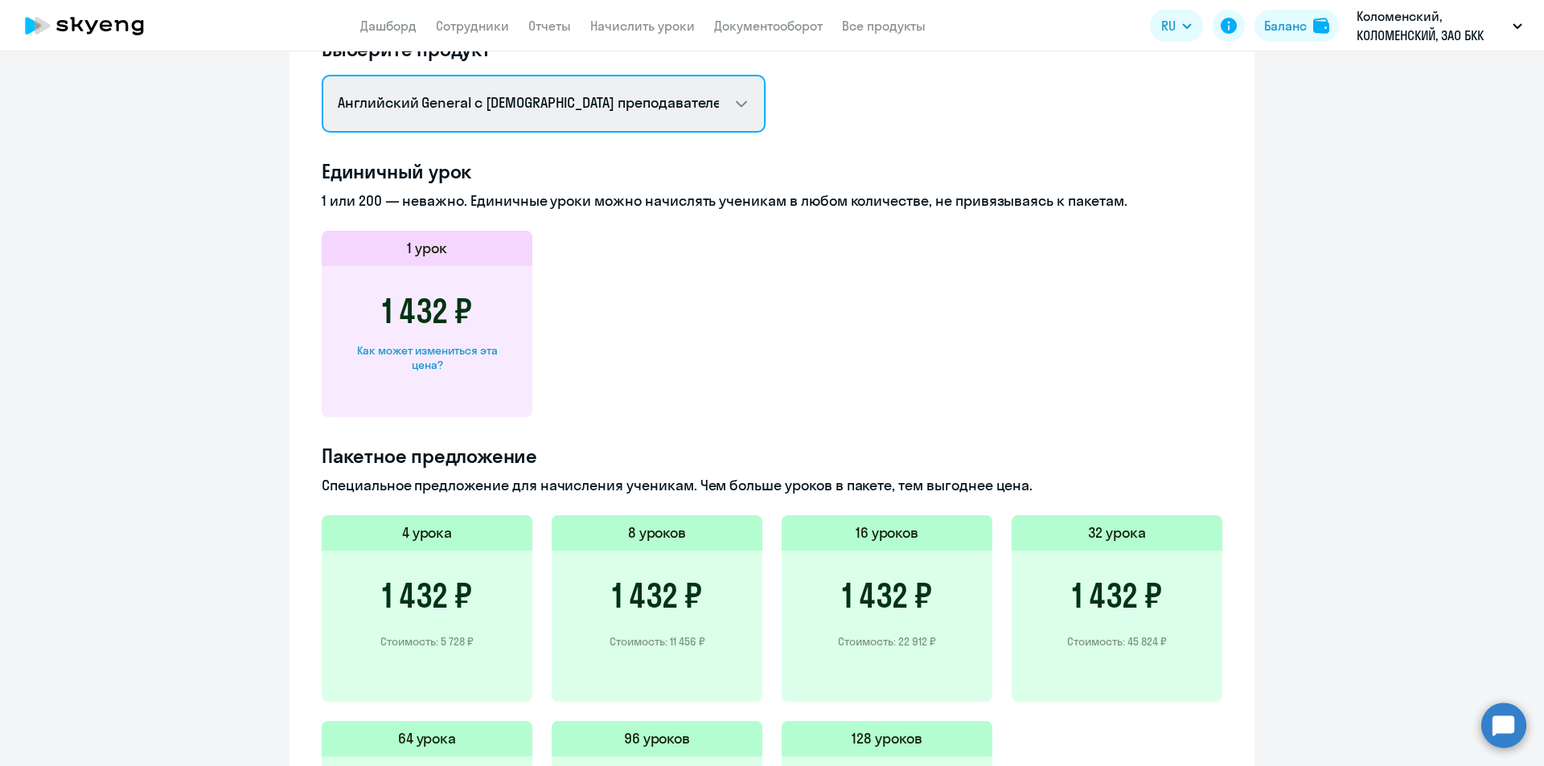
click at [476, 113] on select "Английский General с [DEMOGRAPHIC_DATA] преподавателем Английский General с [DE…" at bounding box center [544, 104] width 444 height 58
select select "english_group_not_native_speaker"
click at [322, 118] on select "Английский General с [DEMOGRAPHIC_DATA] преподавателем Английский General с [DE…" at bounding box center [544, 104] width 444 height 58
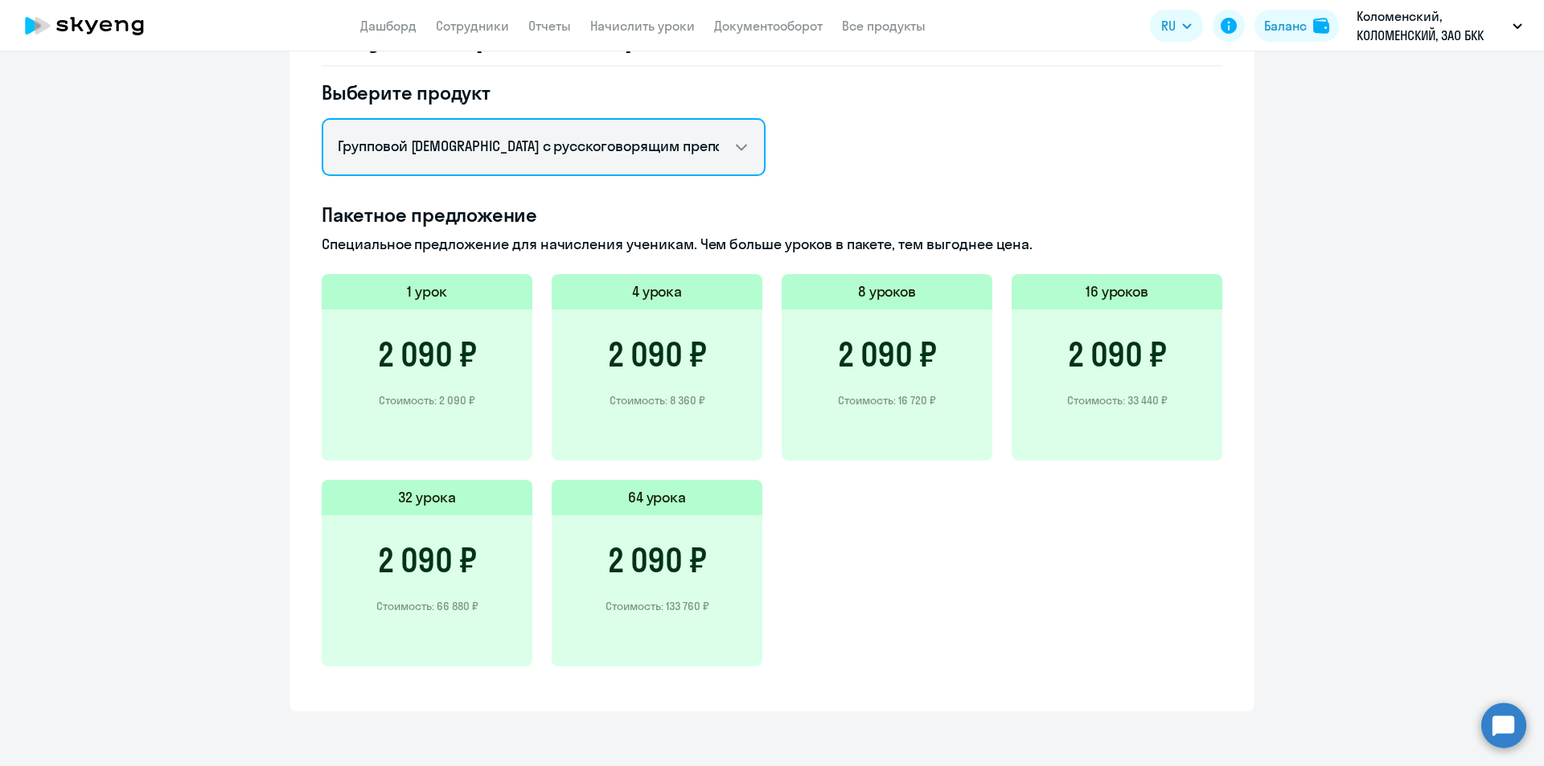
scroll to position [681, 0]
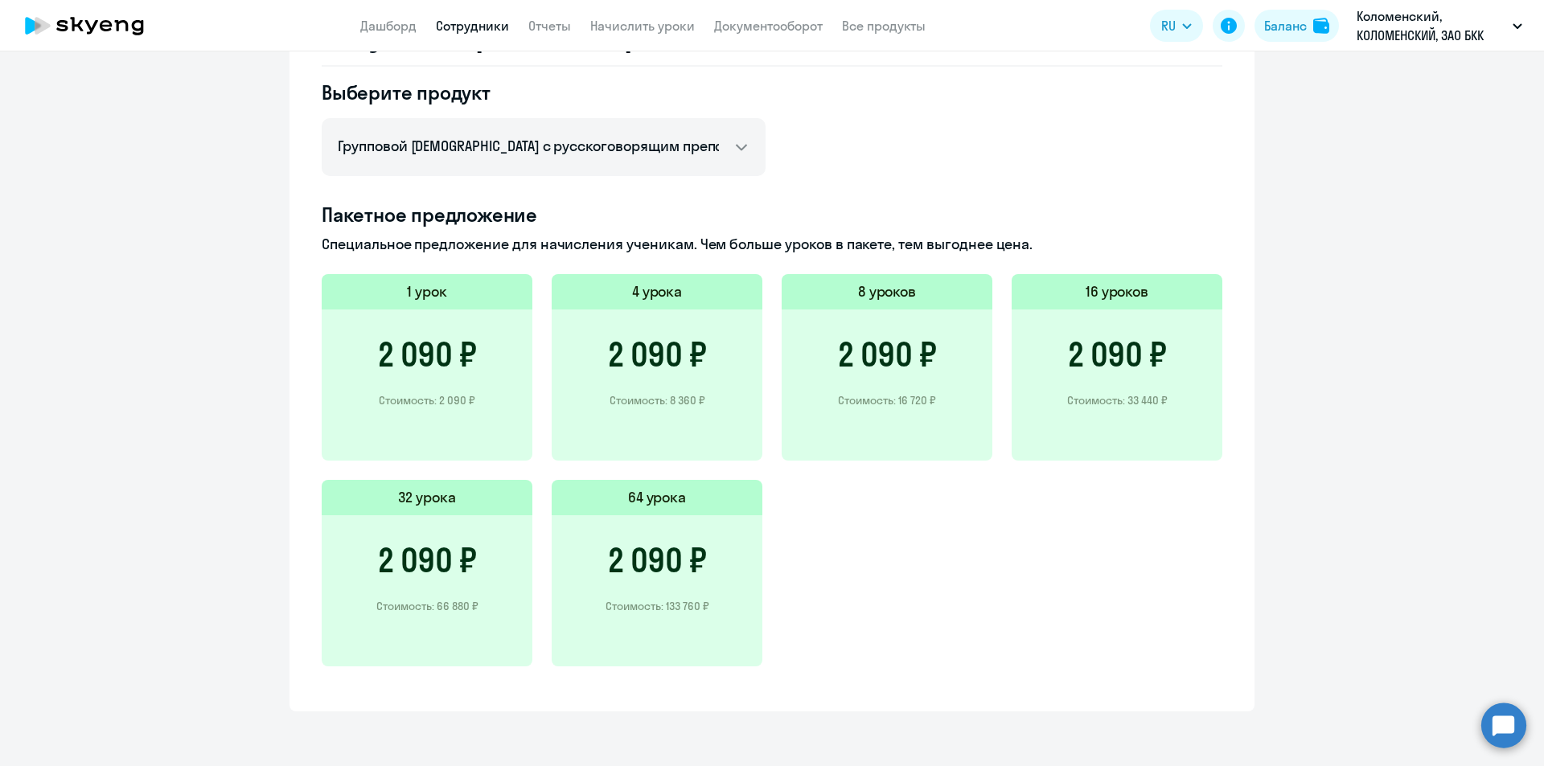
click at [486, 27] on link "Сотрудники" at bounding box center [472, 26] width 73 height 16
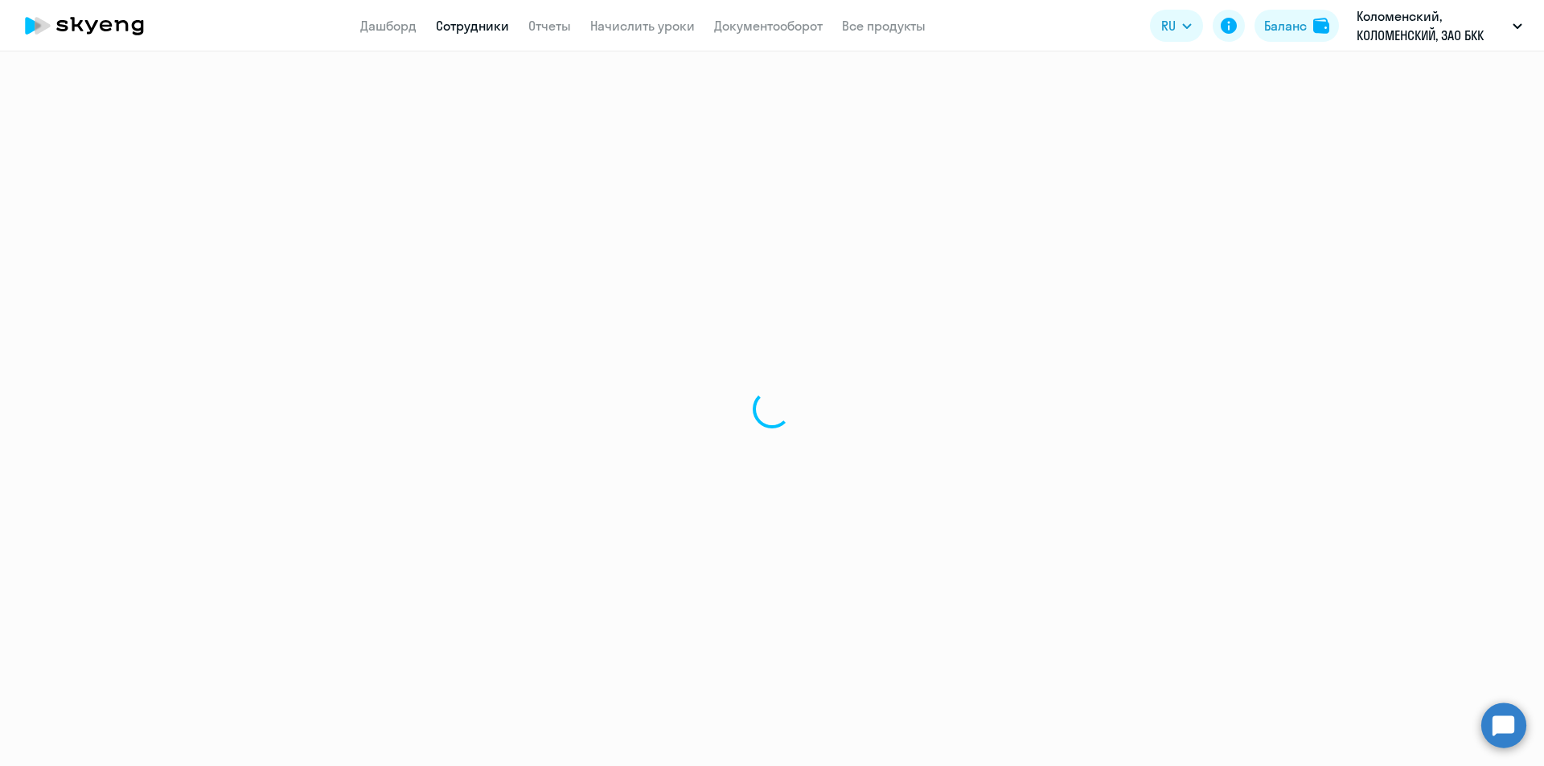
select select "30"
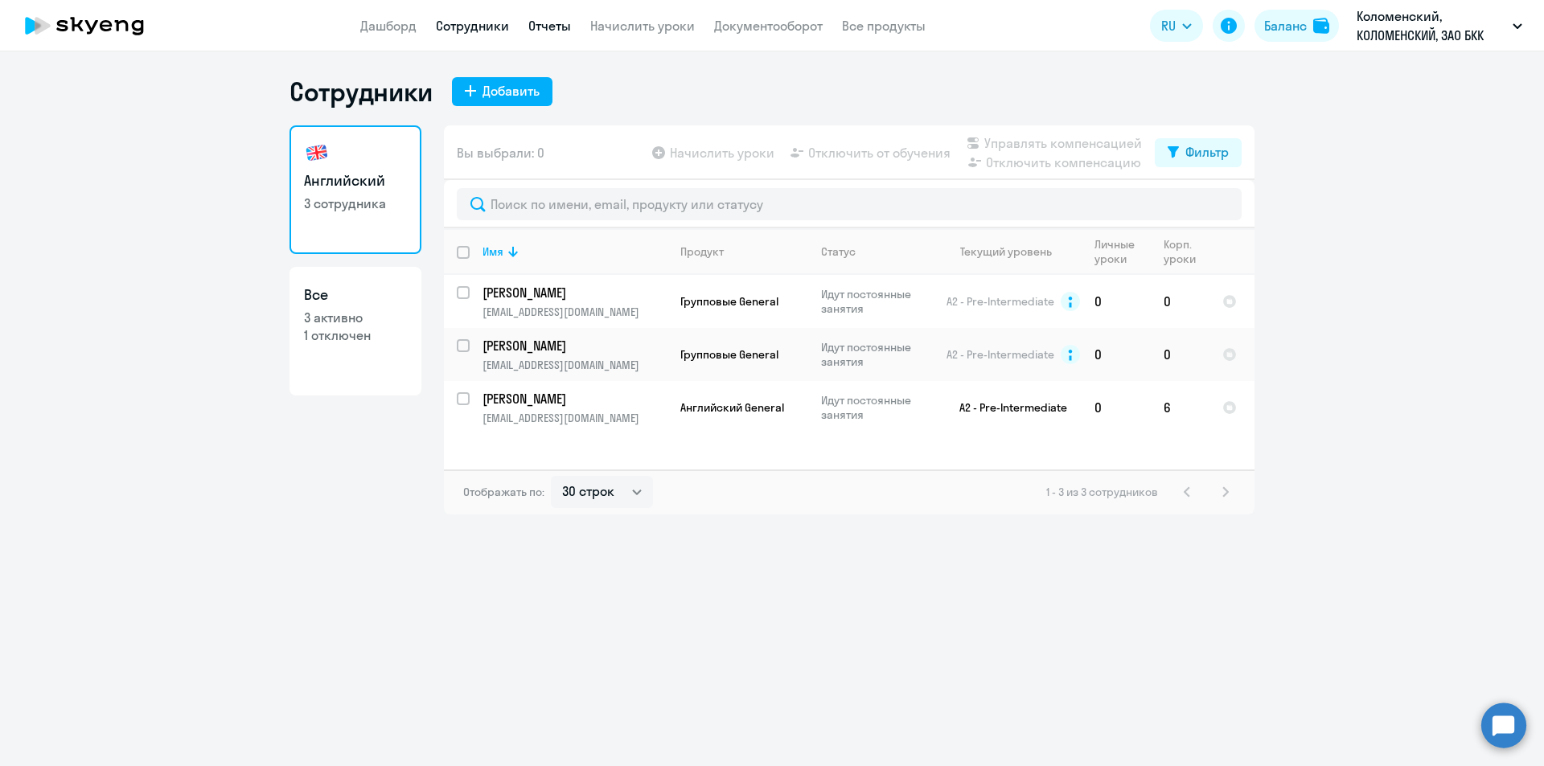
click at [570, 23] on link "Отчеты" at bounding box center [549, 26] width 43 height 16
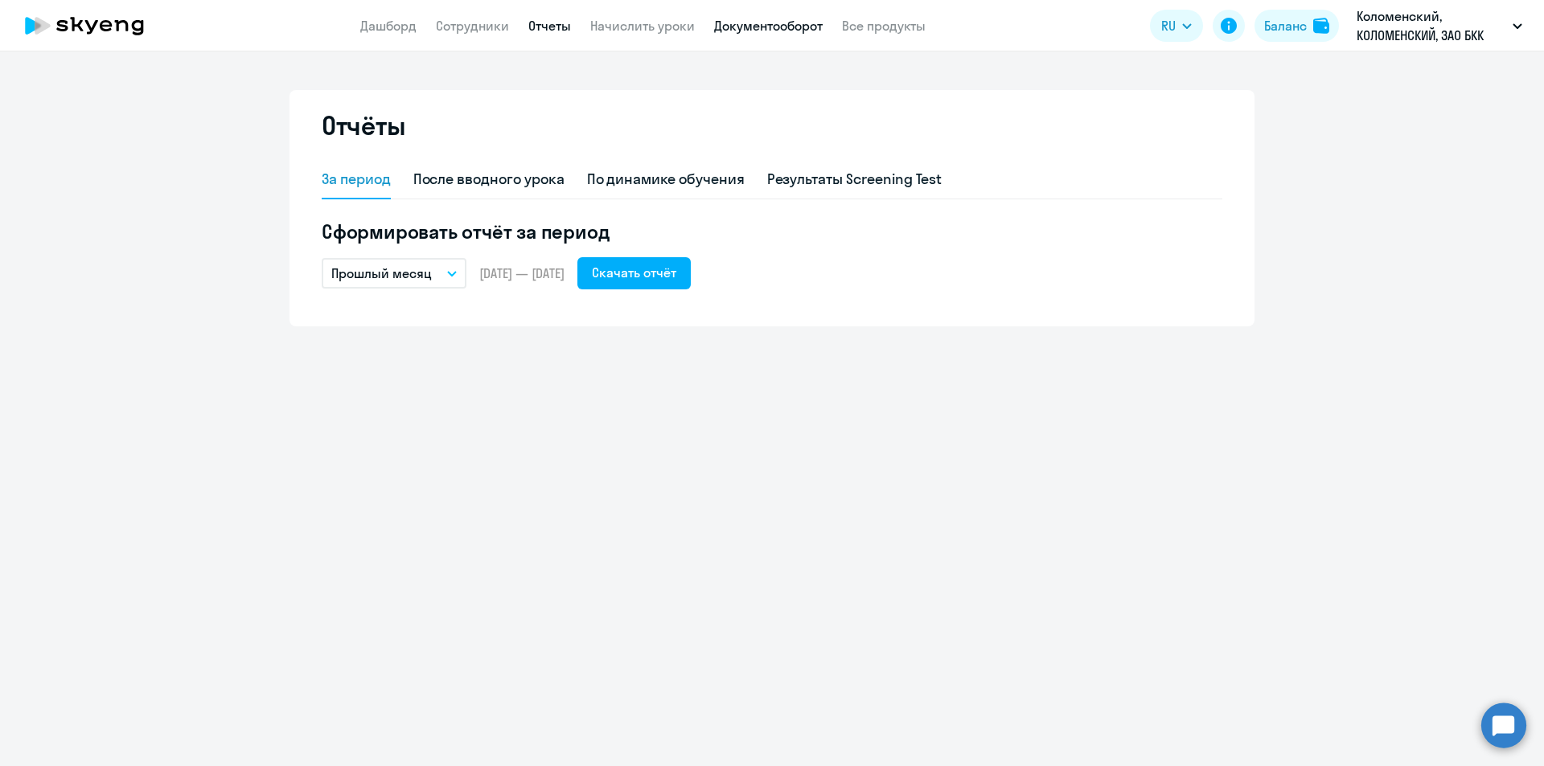
click at [791, 22] on link "Документооборот" at bounding box center [768, 26] width 109 height 16
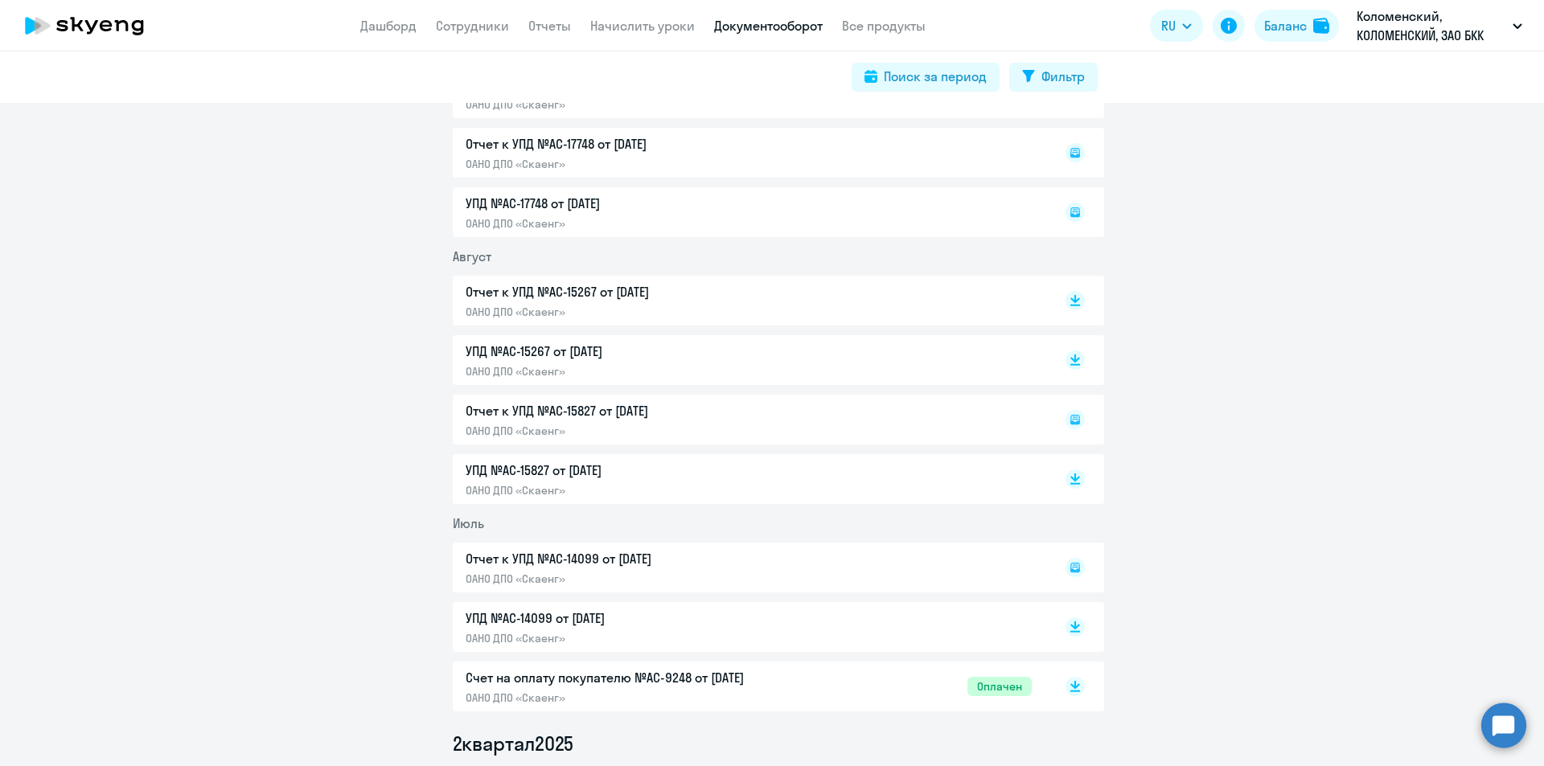
scroll to position [482, 0]
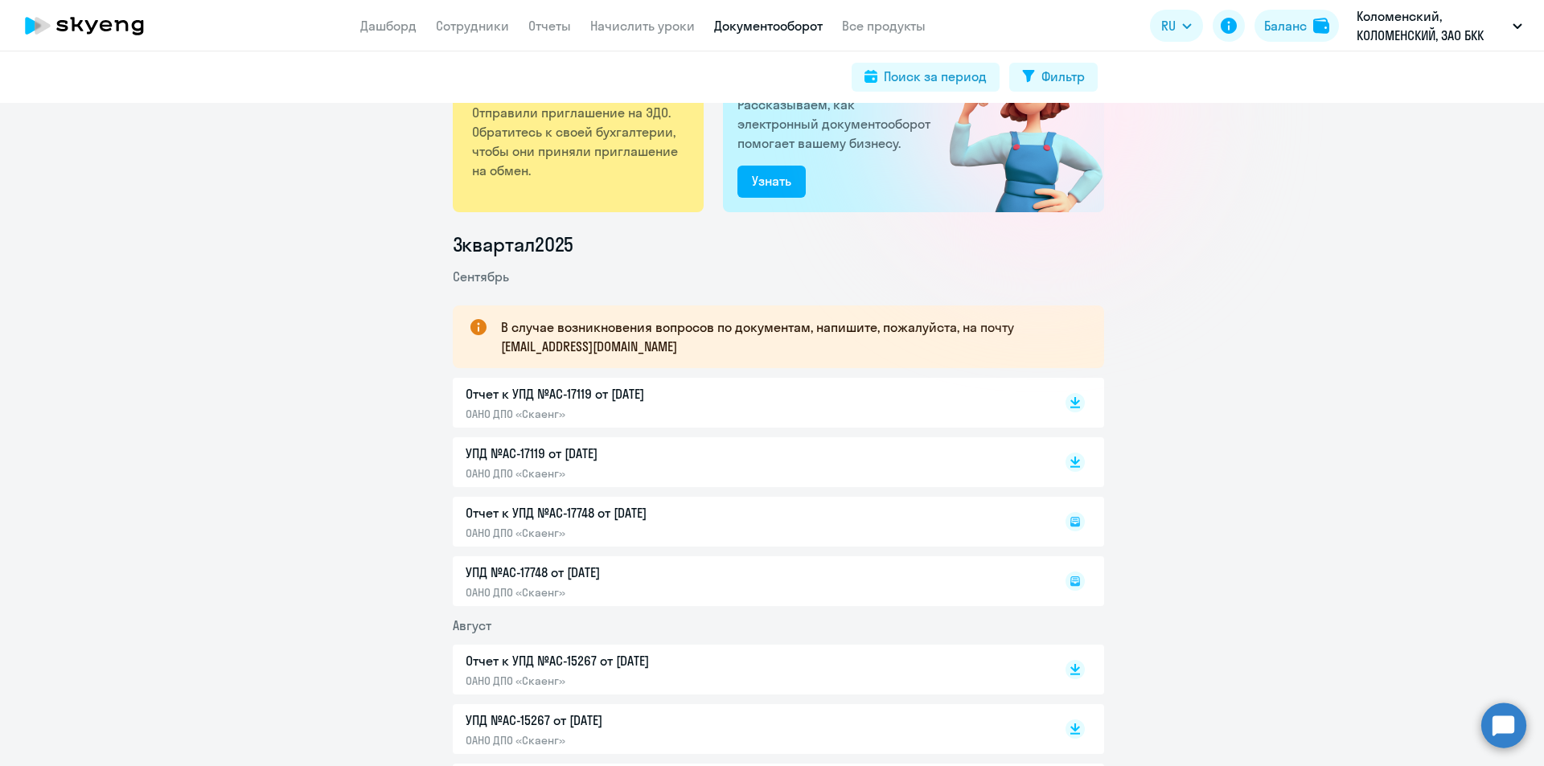
scroll to position [322, 0]
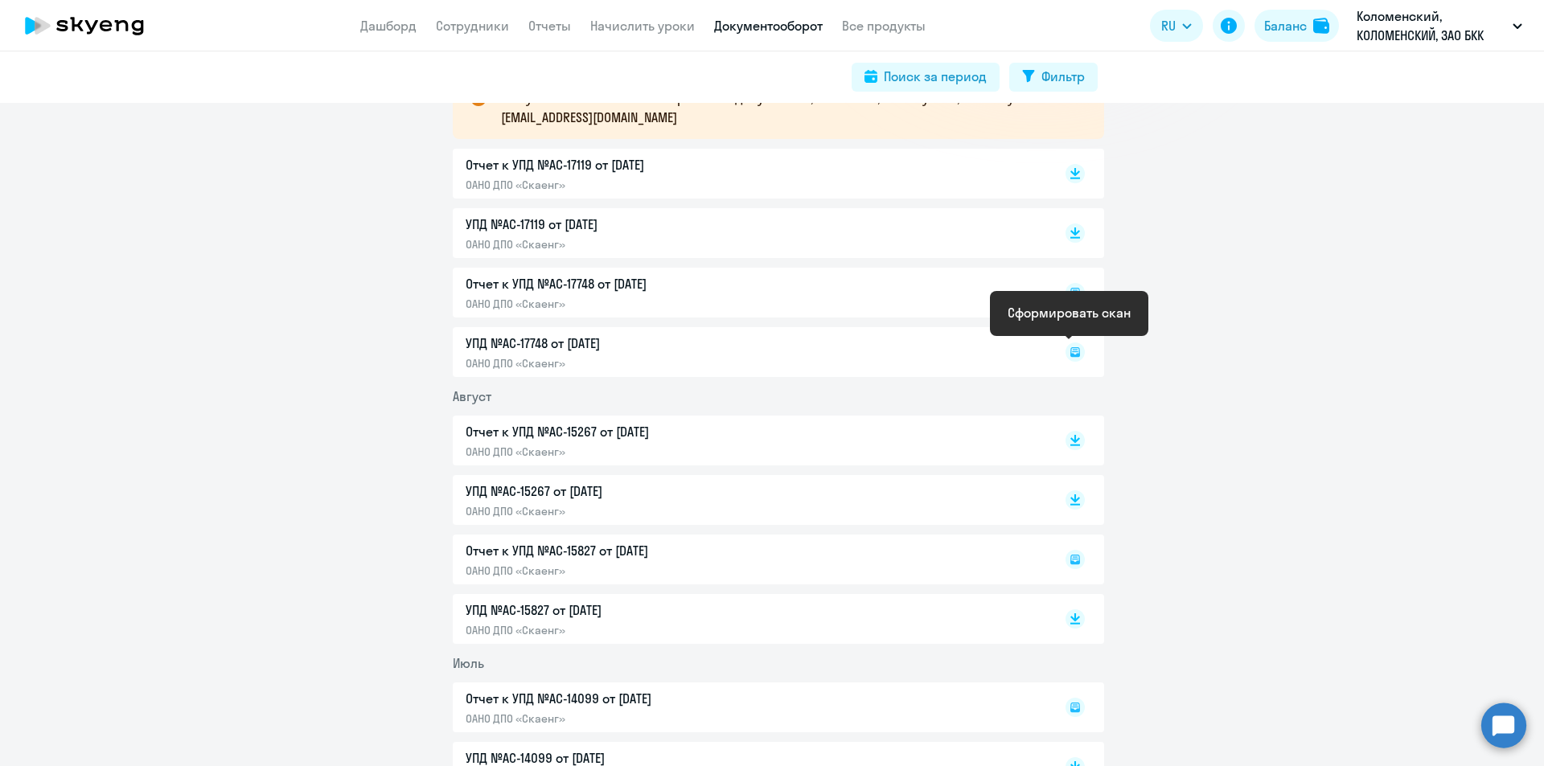
click at [1074, 355] on rect at bounding box center [1074, 352] width 19 height 19
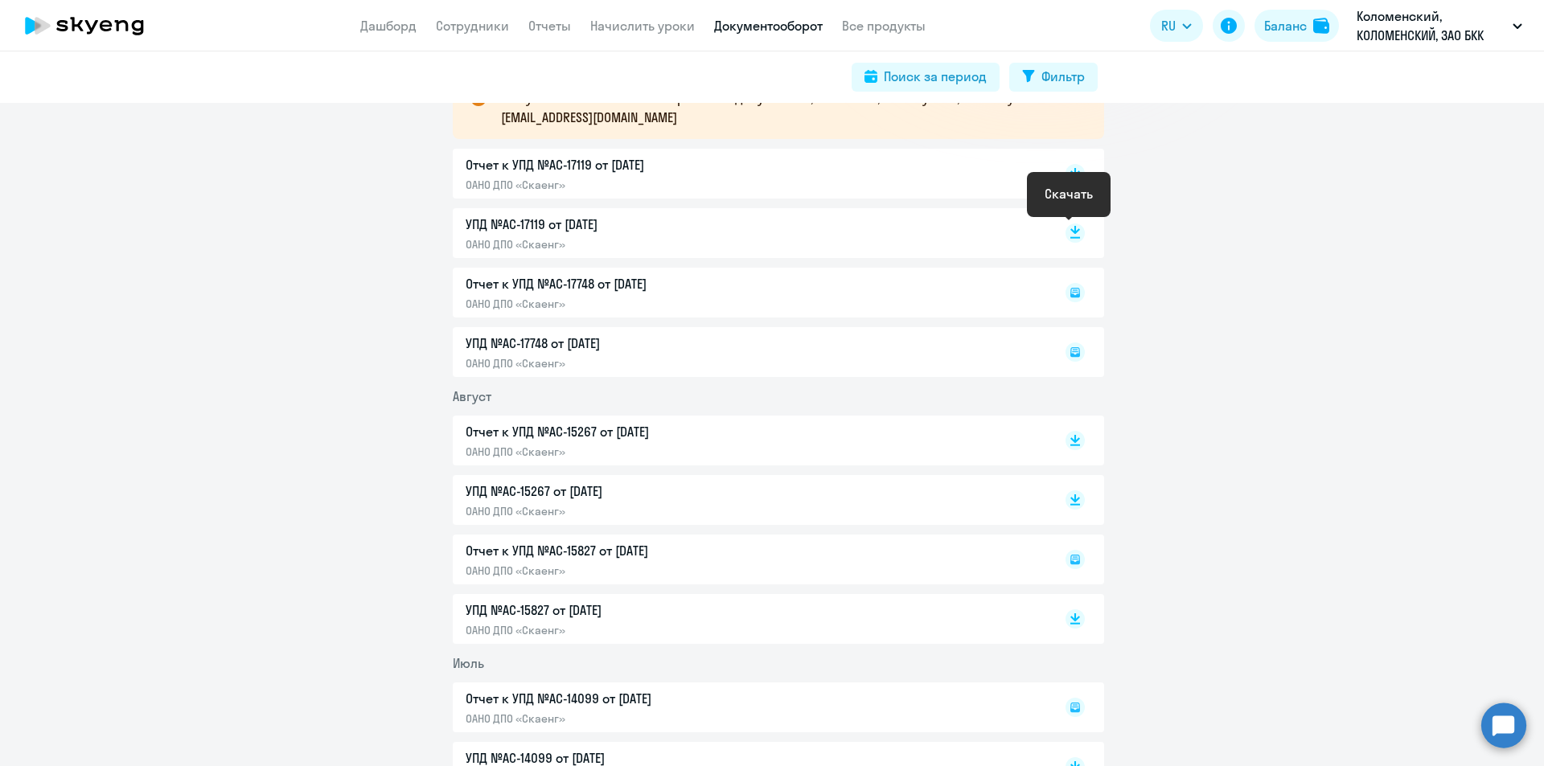
click at [1070, 230] on icon at bounding box center [1075, 230] width 10 height 8
click at [584, 342] on div "УПД №AC-17748 от [DATE] ОАНО ДПО «Скаенг»" at bounding box center [778, 352] width 651 height 50
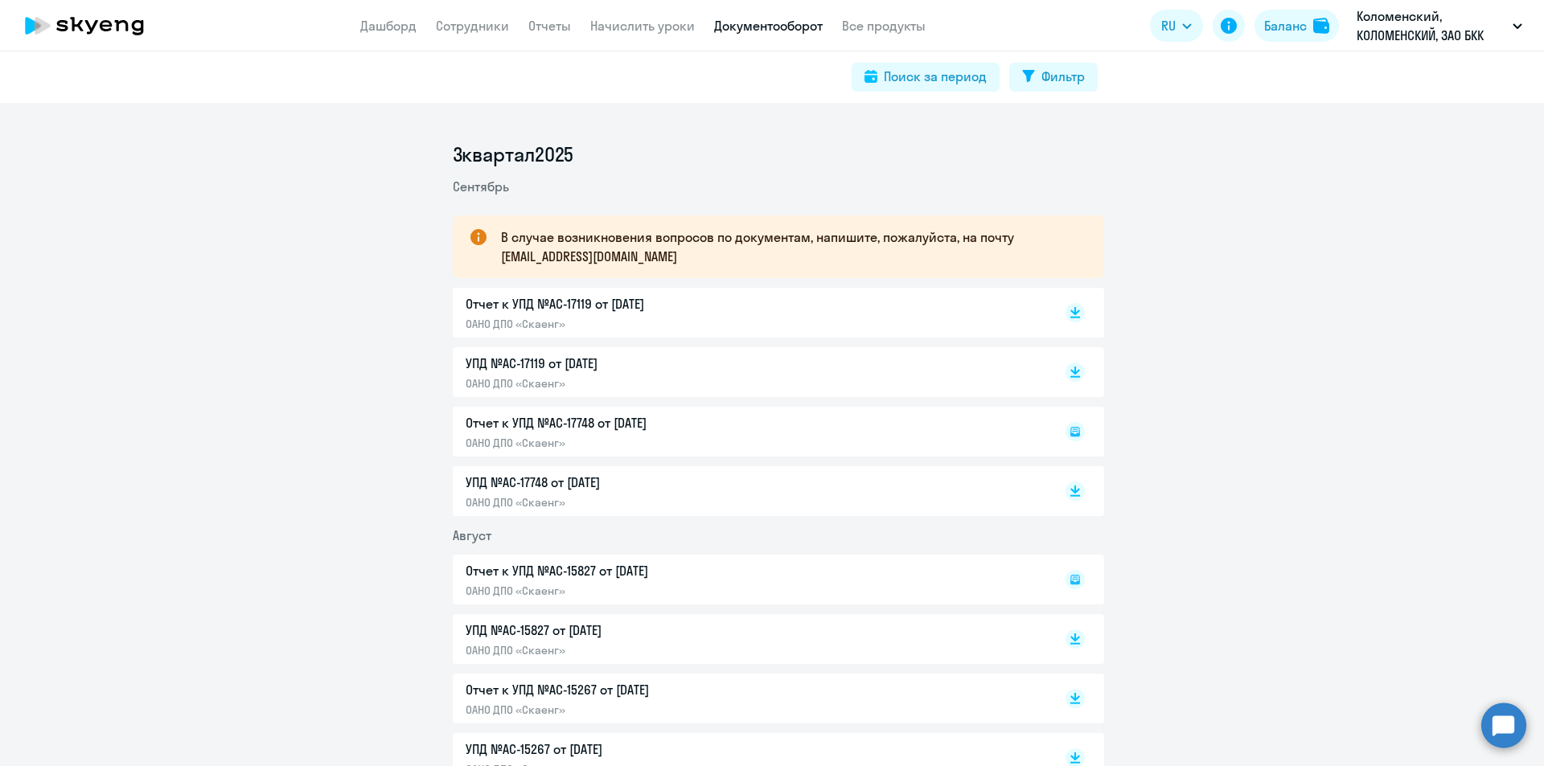
scroll to position [161, 0]
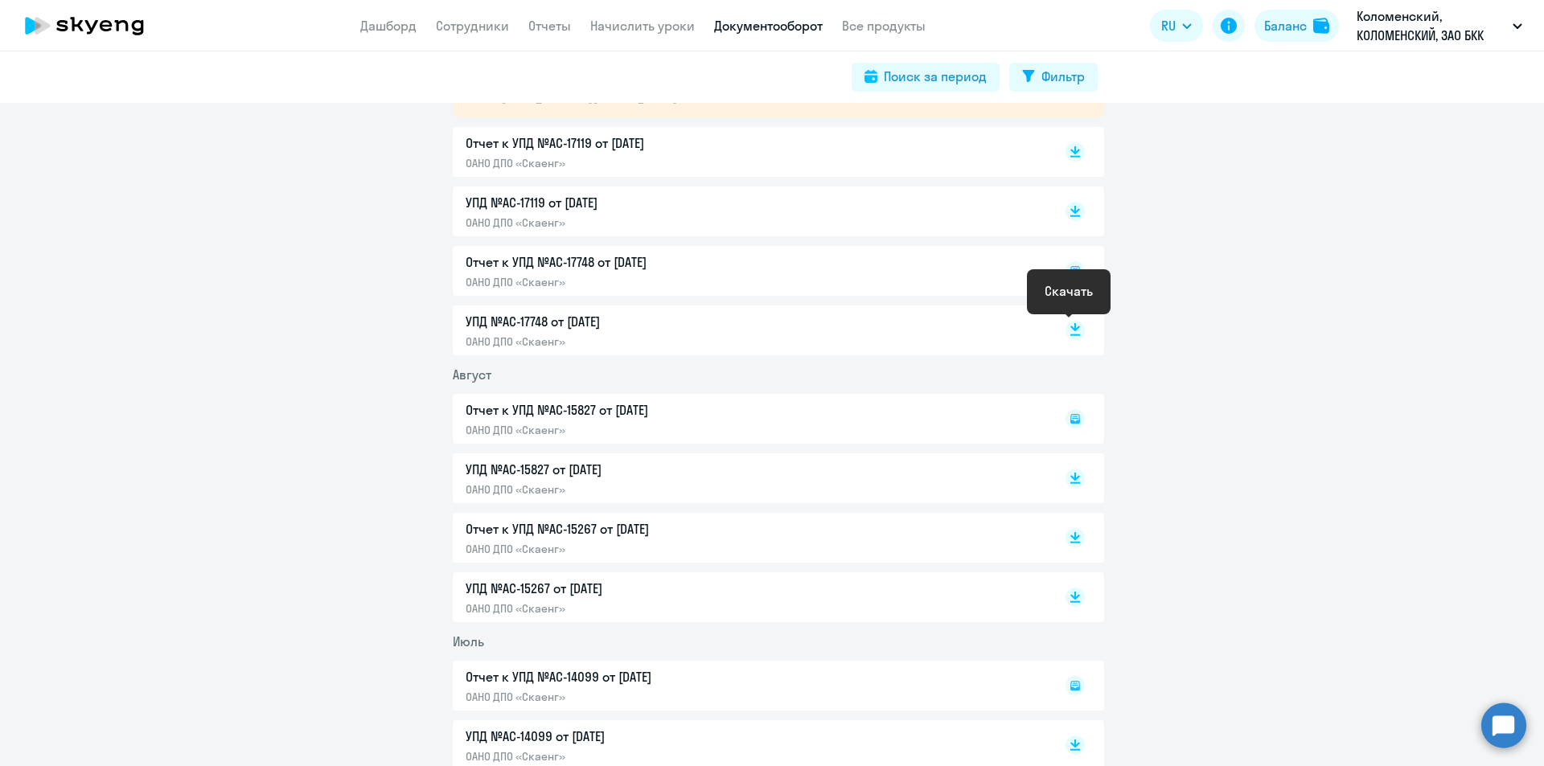
click at [1071, 329] on icon at bounding box center [1075, 327] width 10 height 8
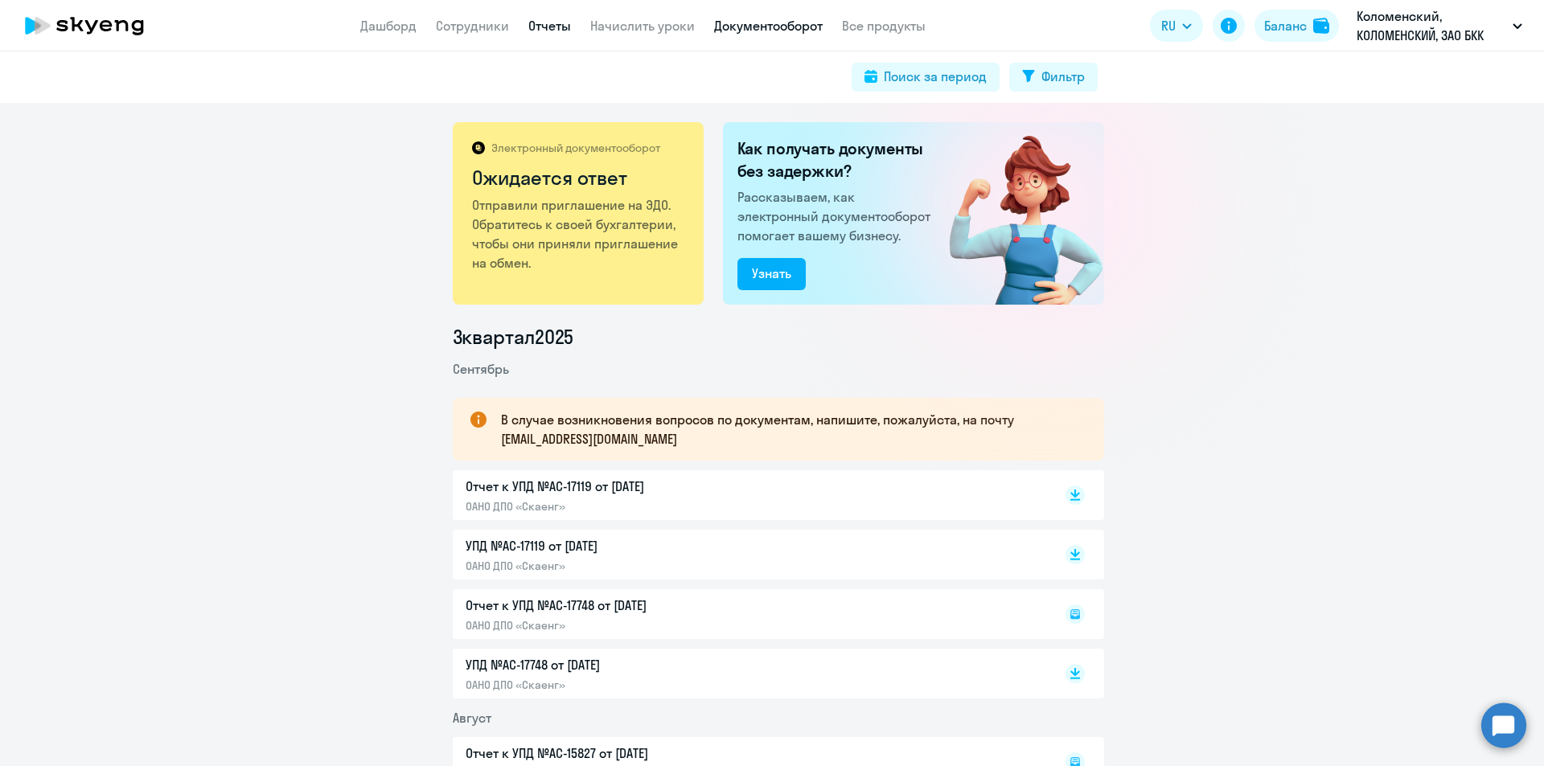
click at [547, 27] on link "Отчеты" at bounding box center [549, 26] width 43 height 16
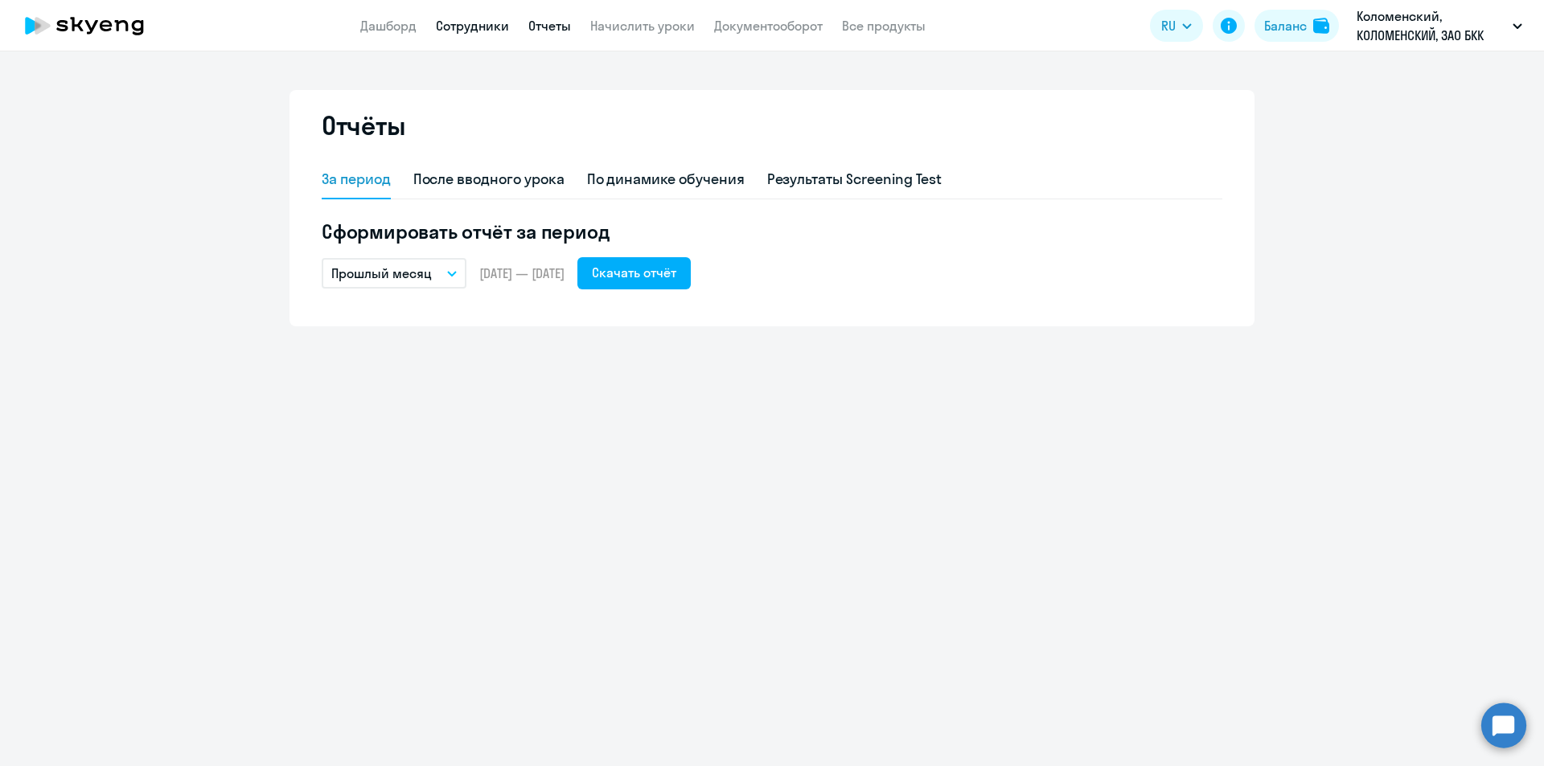
click at [464, 27] on link "Сотрудники" at bounding box center [472, 26] width 73 height 16
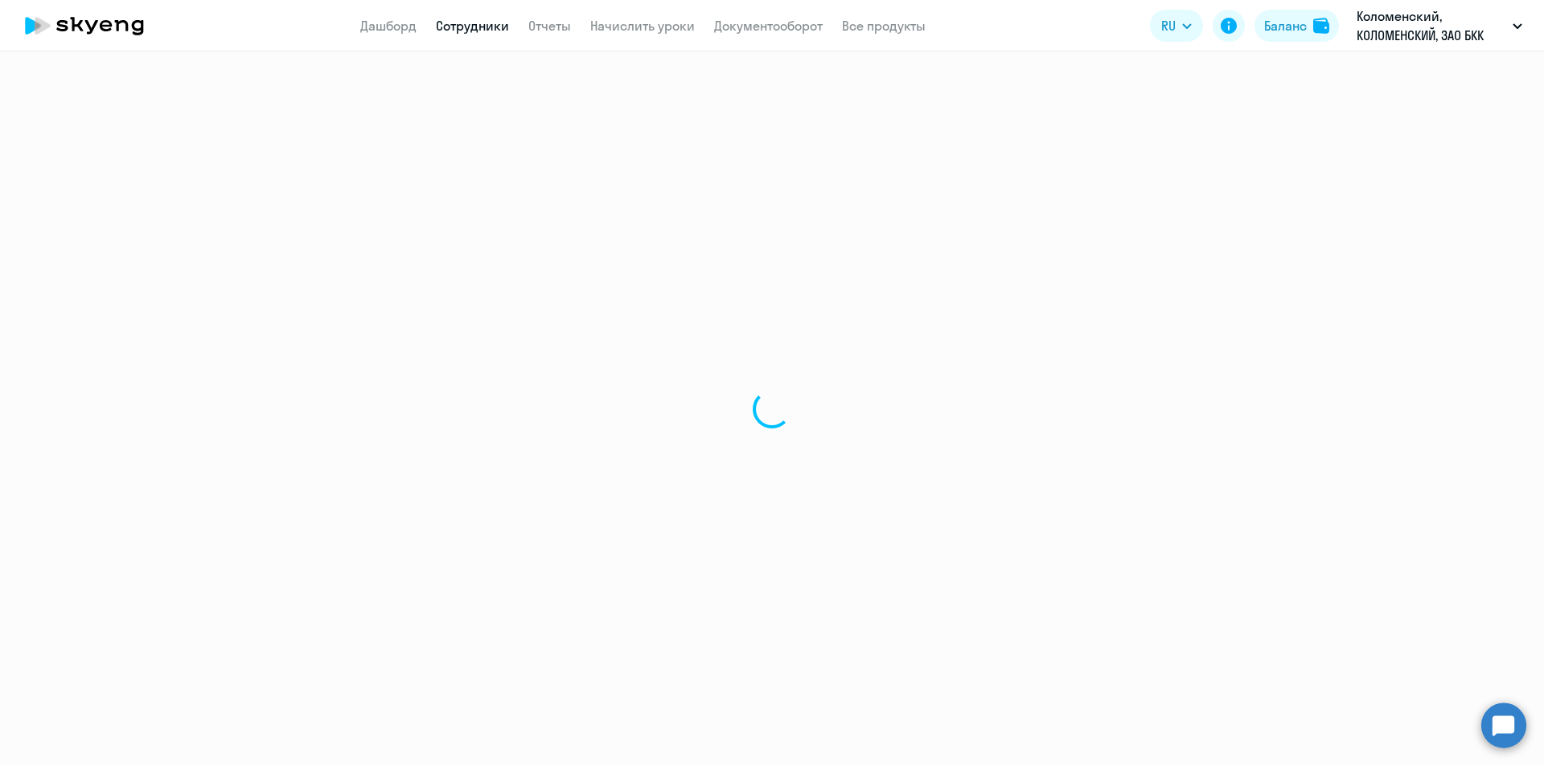
select select "30"
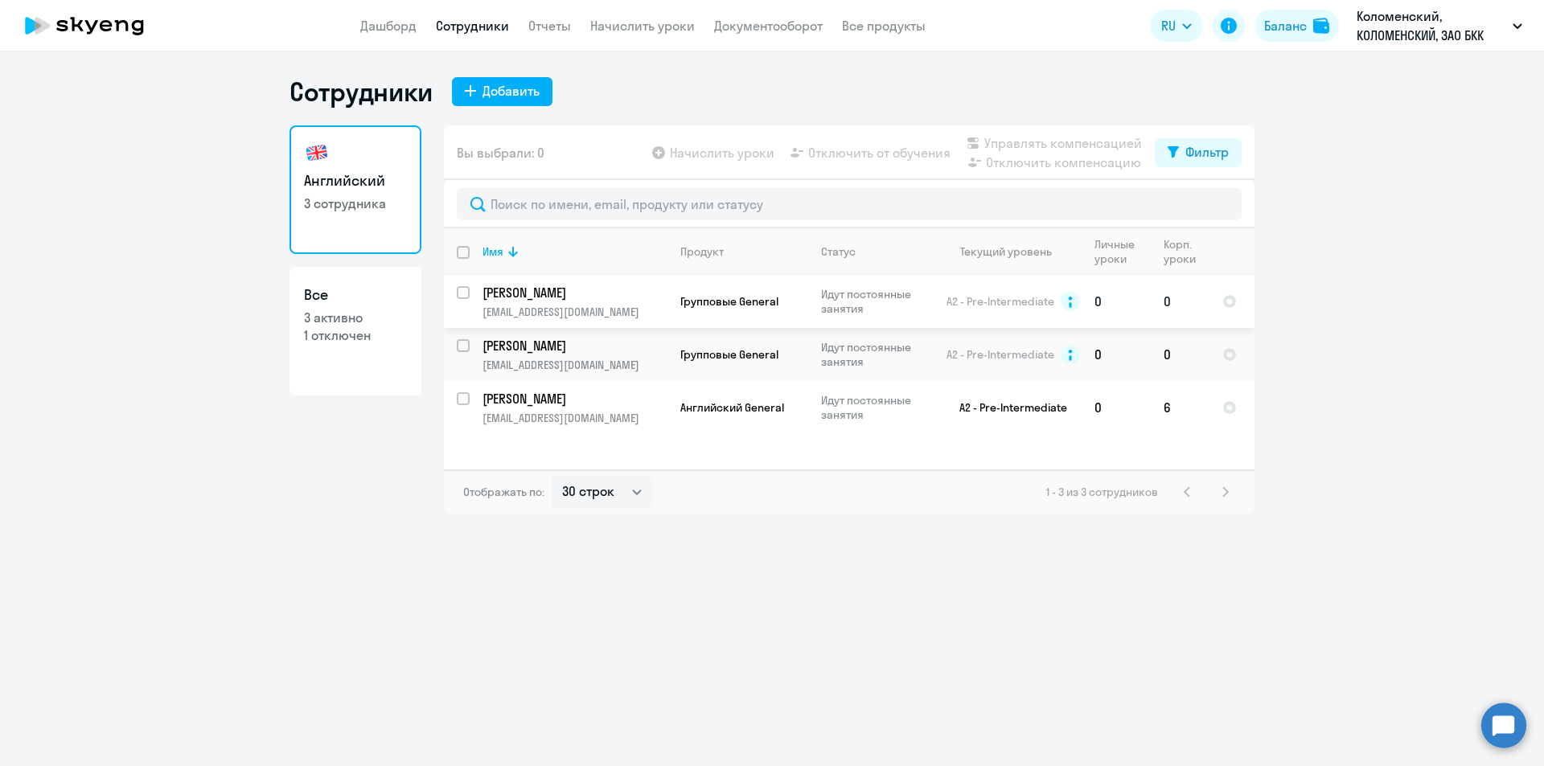
click at [909, 298] on p "Идут постоянные занятия" at bounding box center [876, 301] width 110 height 29
select select "english"
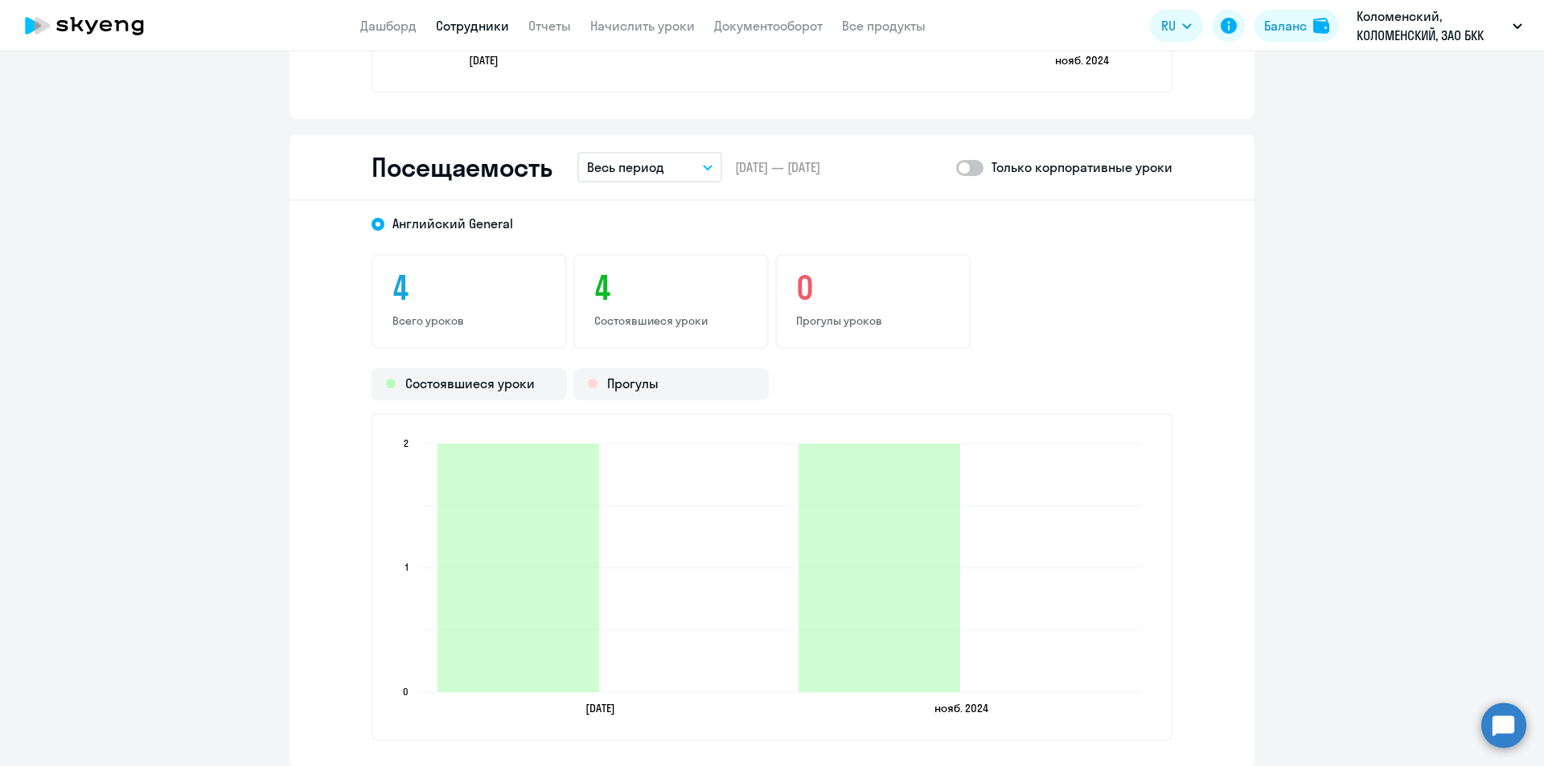
scroll to position [1850, 0]
click at [628, 170] on p "Весь период" at bounding box center [625, 168] width 77 height 19
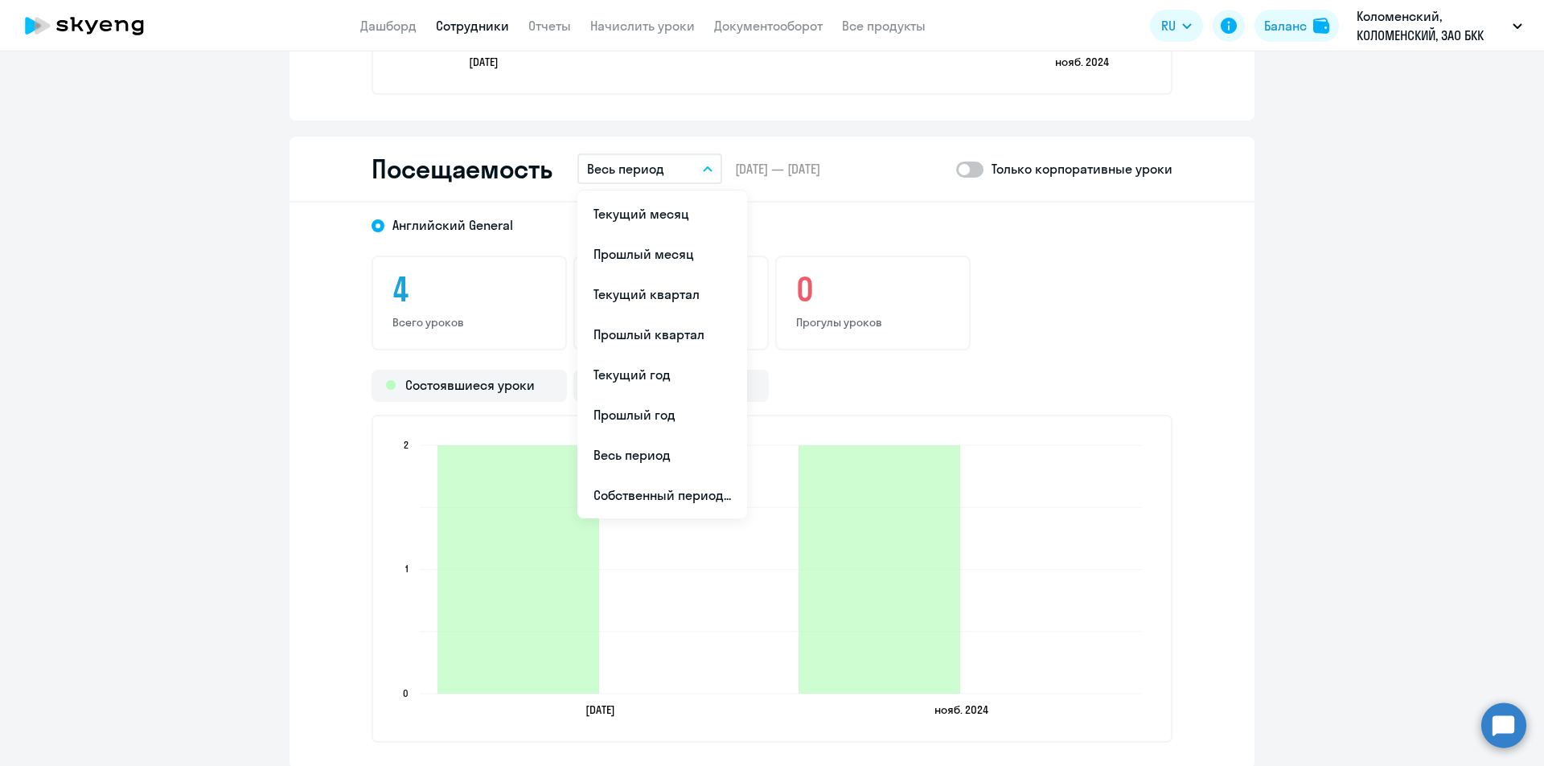
click at [632, 171] on p "Весь период" at bounding box center [625, 168] width 77 height 19
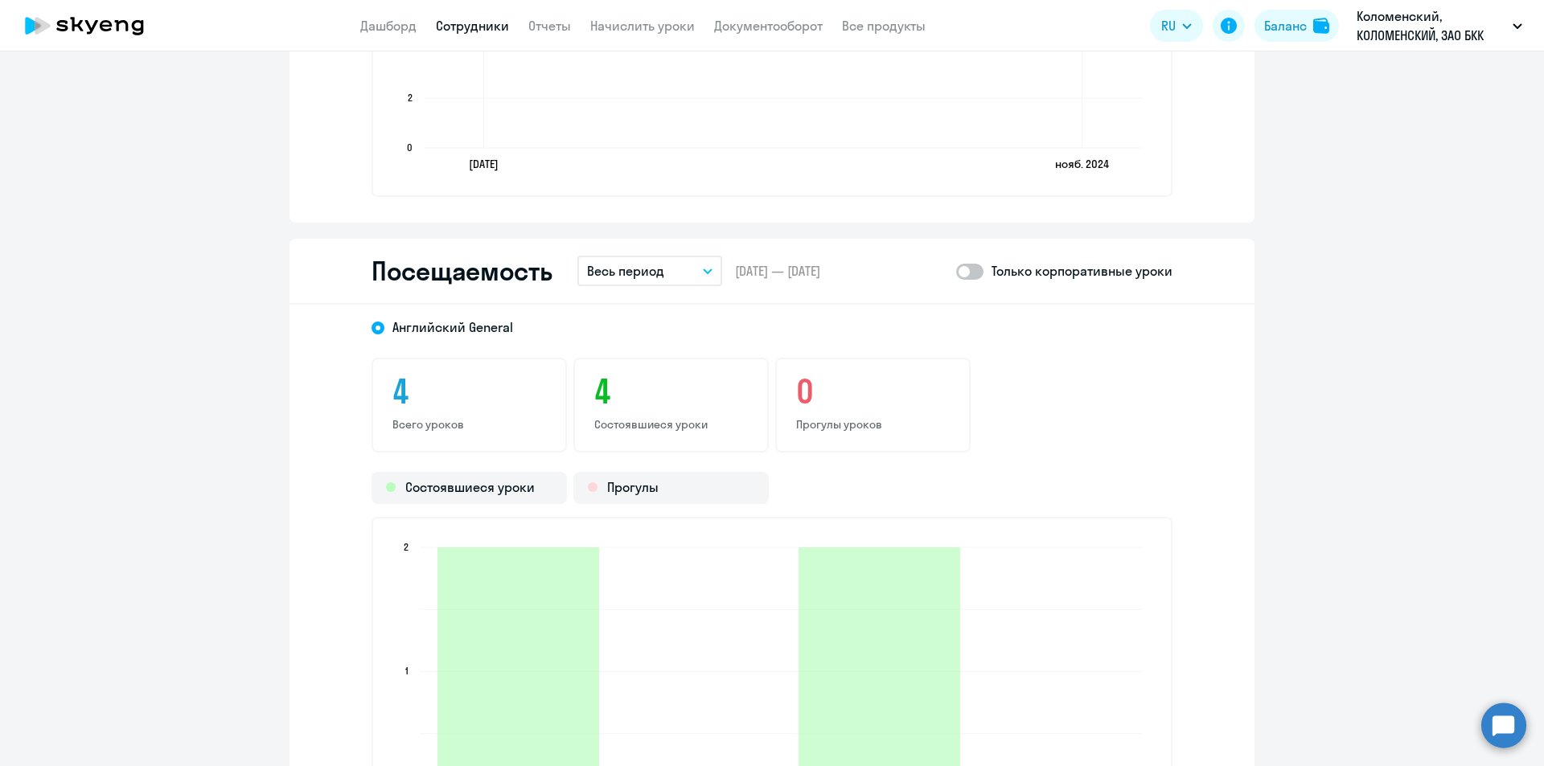
scroll to position [1746, 0]
click at [965, 274] on span at bounding box center [969, 273] width 27 height 16
click at [956, 273] on input "checkbox" at bounding box center [955, 273] width 1 height 1
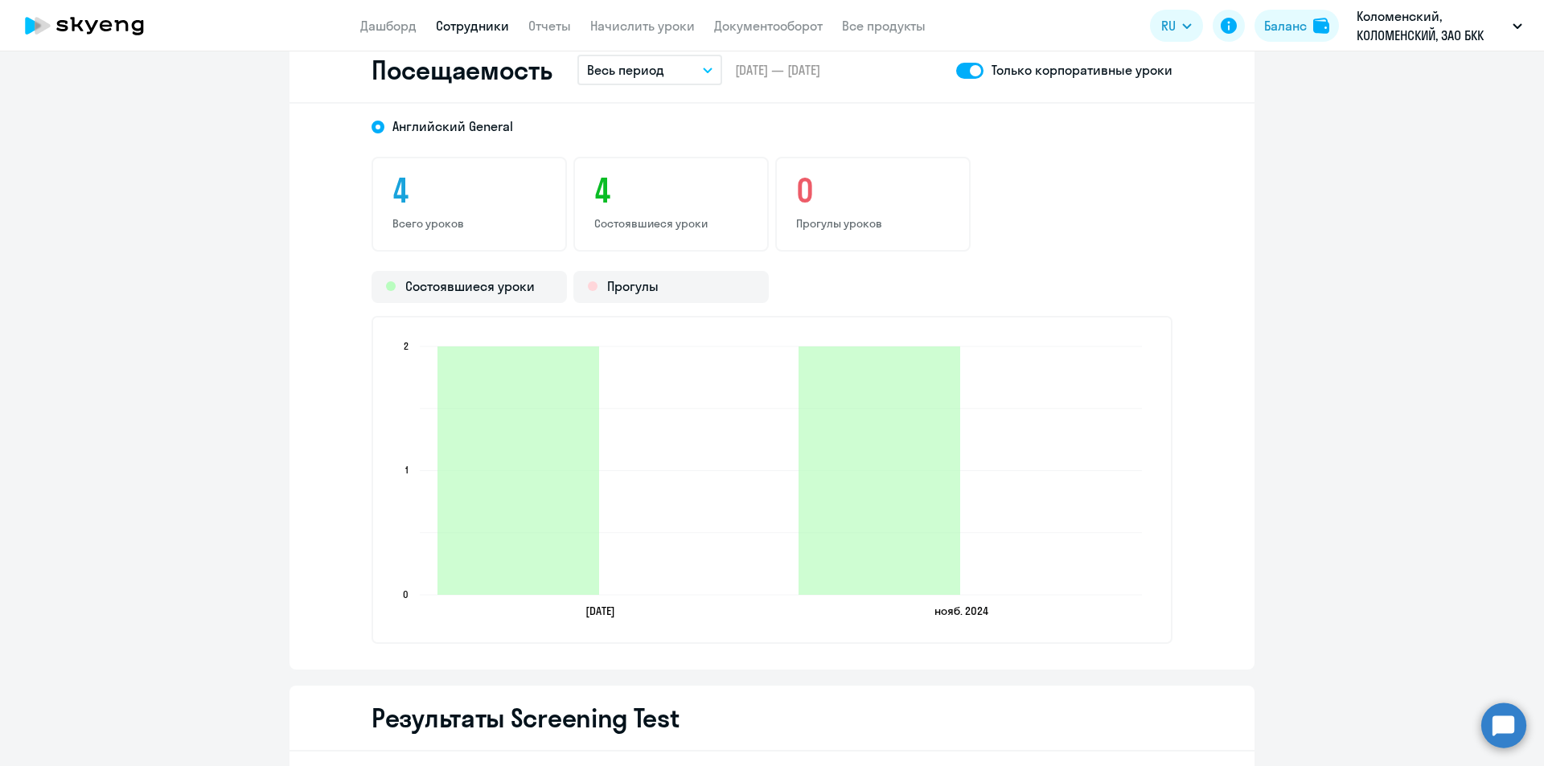
scroll to position [1665, 0]
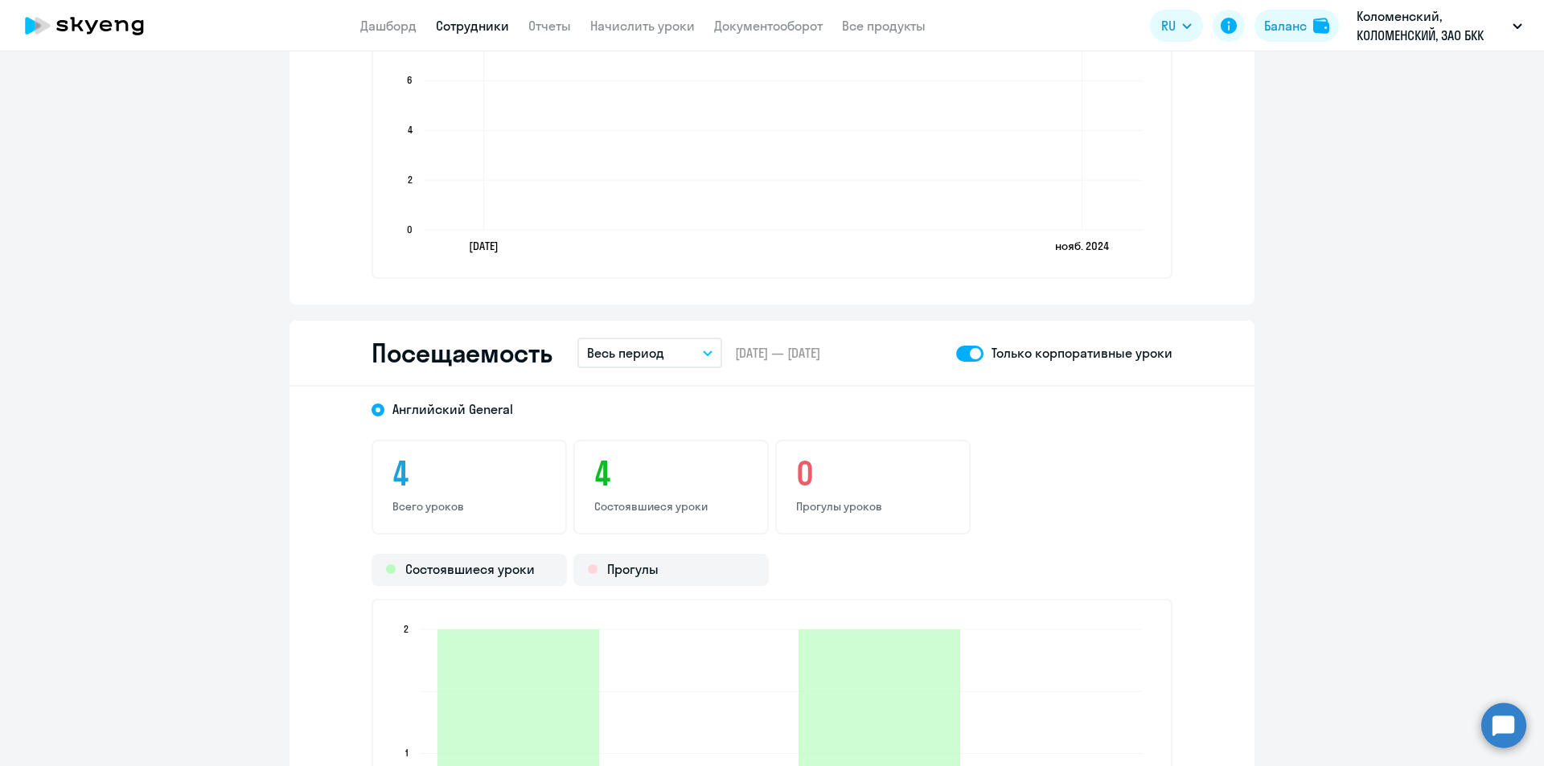
click at [959, 346] on span at bounding box center [969, 354] width 27 height 16
click at [956, 353] on input "checkbox" at bounding box center [955, 353] width 1 height 1
checkbox input "false"
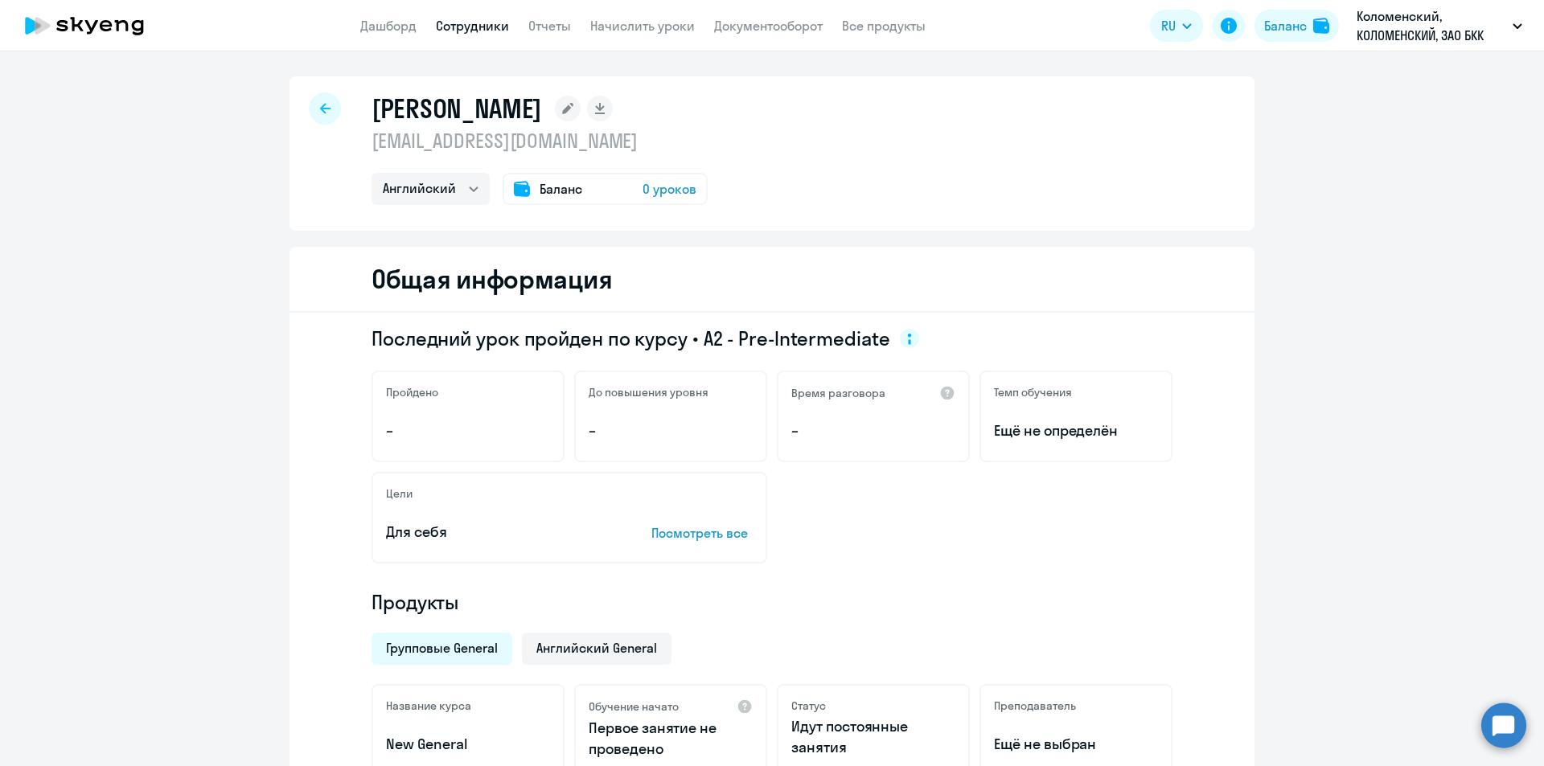
scroll to position [0, 0]
click at [320, 110] on icon at bounding box center [325, 109] width 10 height 11
select select "30"
